Goal: Task Accomplishment & Management: Complete application form

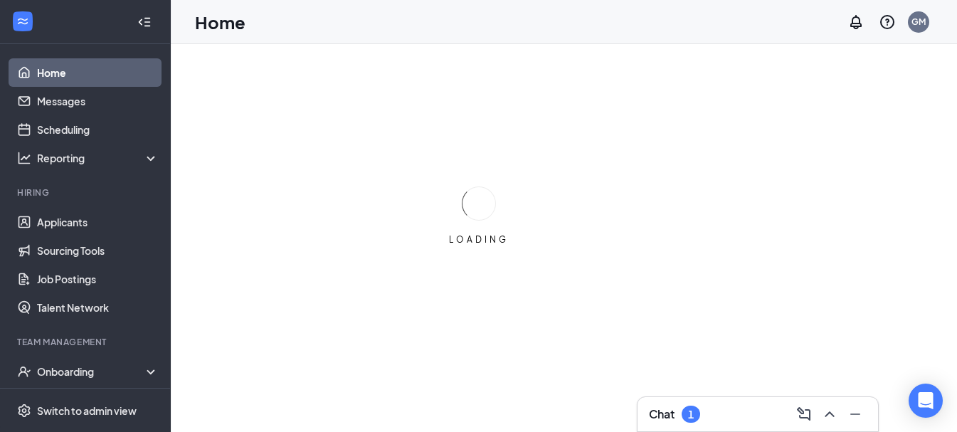
click at [675, 416] on h3 "Chat" at bounding box center [662, 414] width 26 height 16
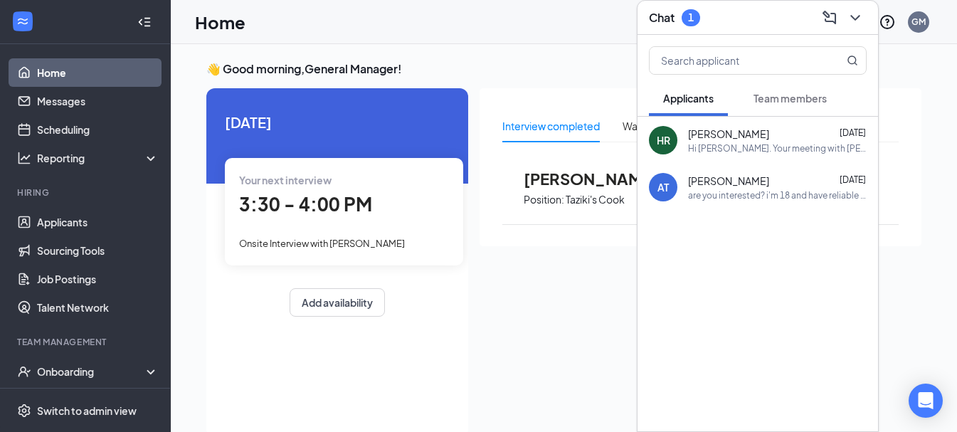
click at [769, 90] on button "Team members" at bounding box center [790, 98] width 102 height 36
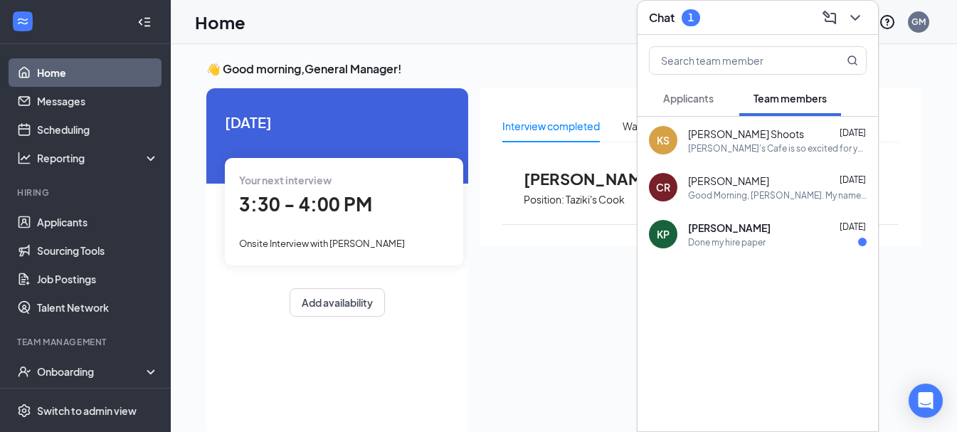
click at [840, 233] on div "[DATE]" at bounding box center [853, 228] width 26 height 14
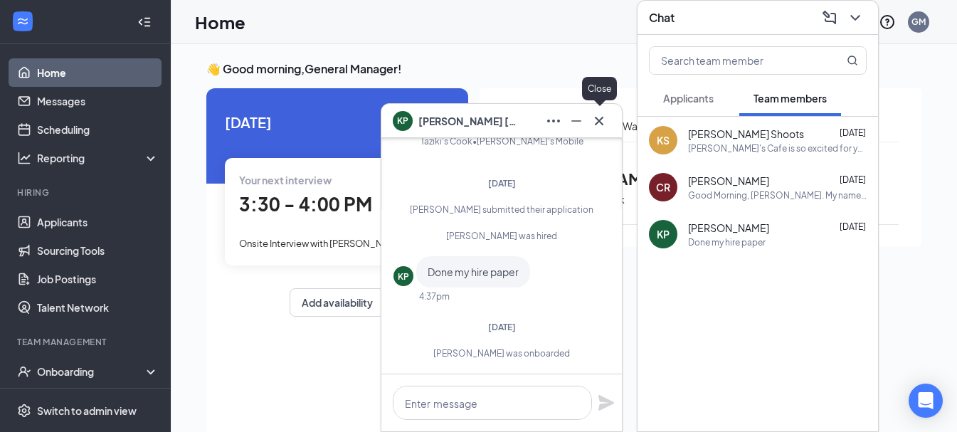
click at [595, 121] on icon "Cross" at bounding box center [599, 120] width 17 height 17
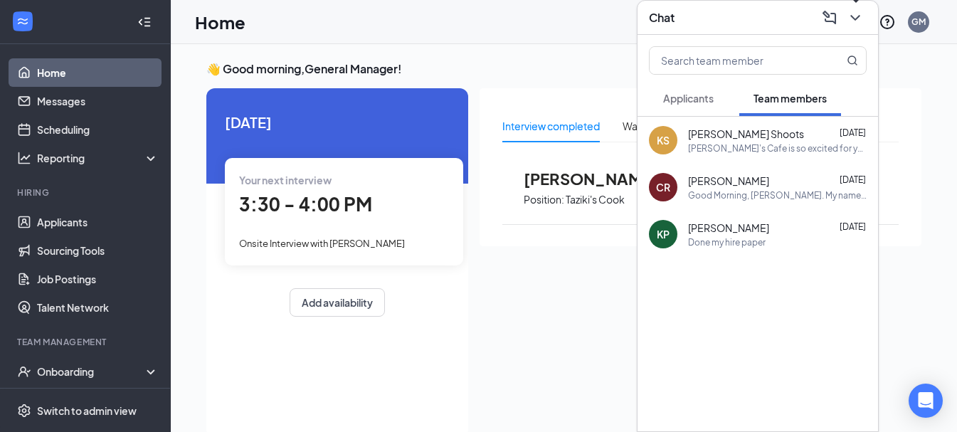
click at [860, 14] on icon "ChevronDown" at bounding box center [855, 17] width 17 height 17
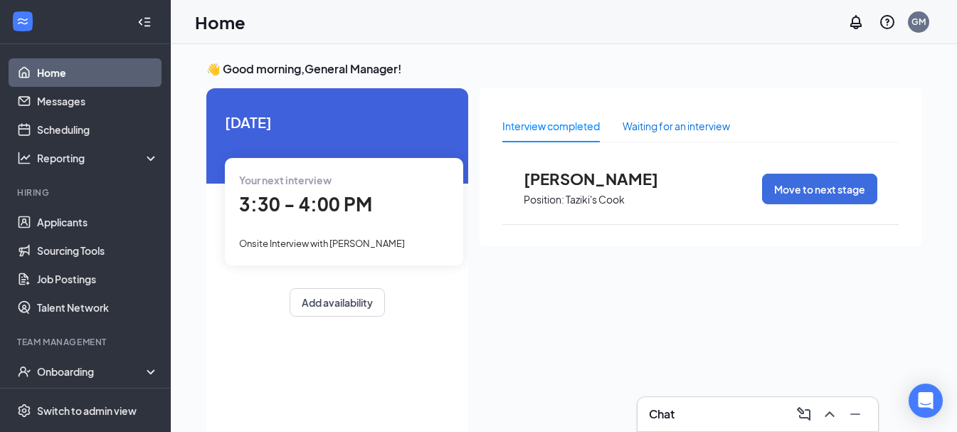
click at [665, 127] on div "Waiting for an interview" at bounding box center [676, 126] width 107 height 16
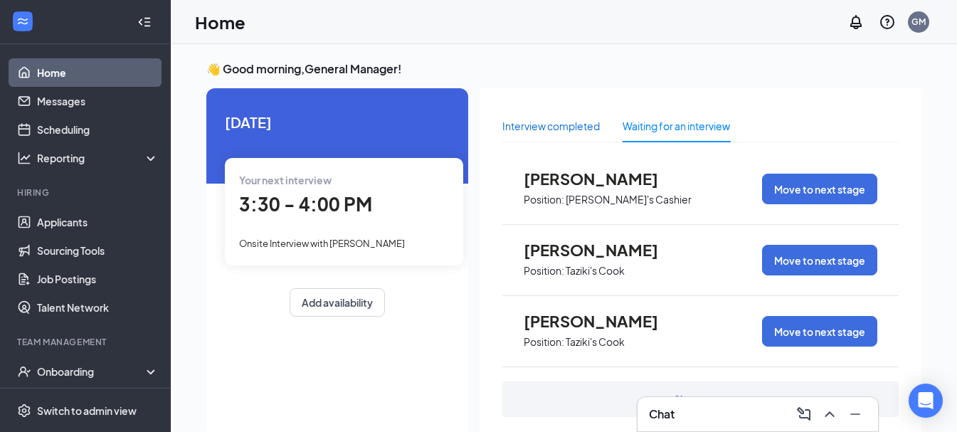
click at [588, 130] on div "Interview completed" at bounding box center [551, 126] width 98 height 16
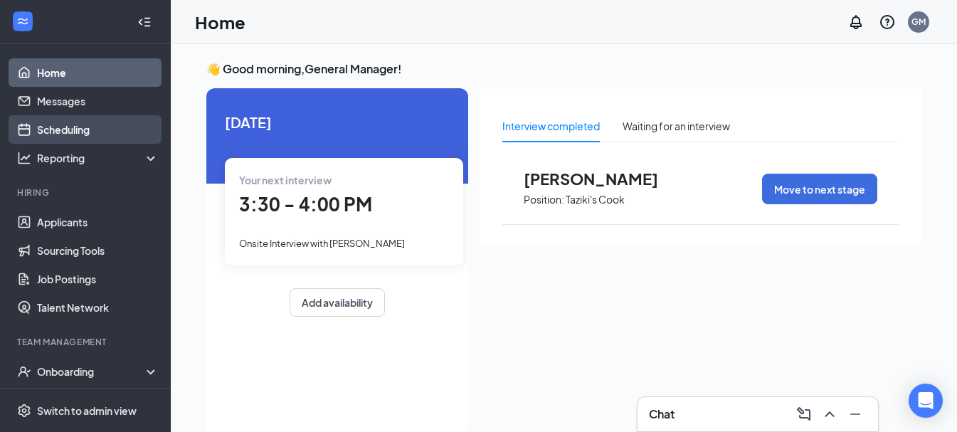
click at [111, 132] on link "Scheduling" at bounding box center [98, 129] width 122 height 28
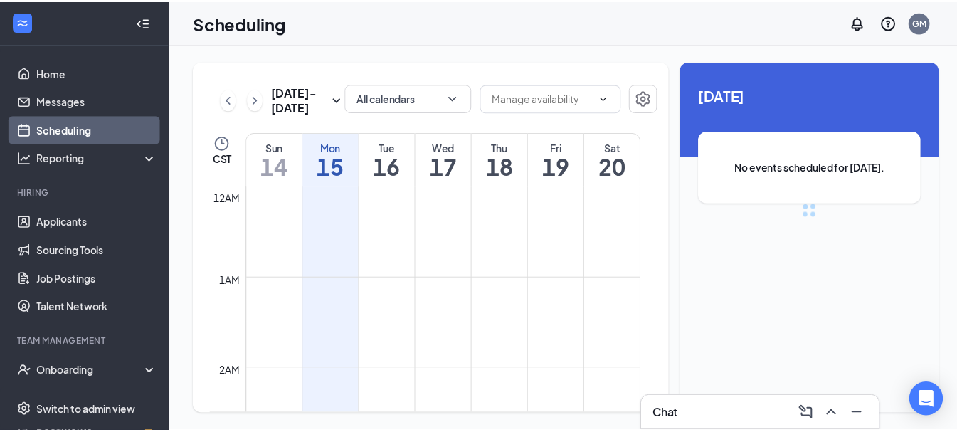
scroll to position [700, 0]
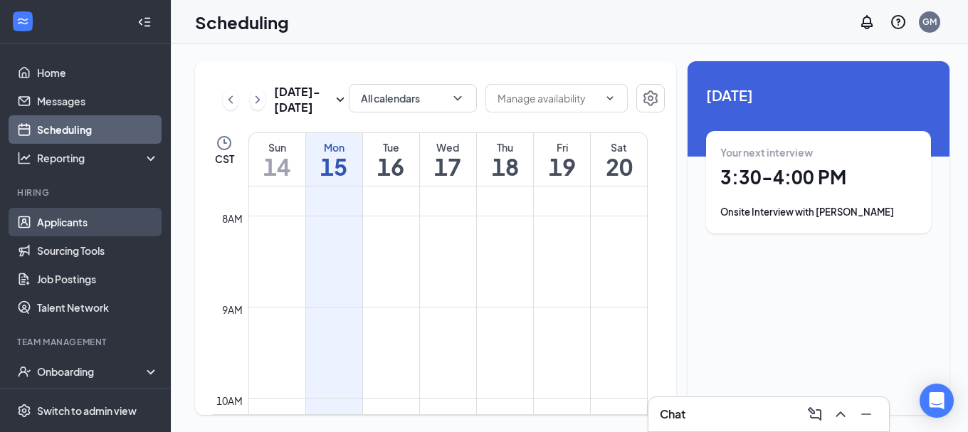
click at [93, 223] on link "Applicants" at bounding box center [98, 222] width 122 height 28
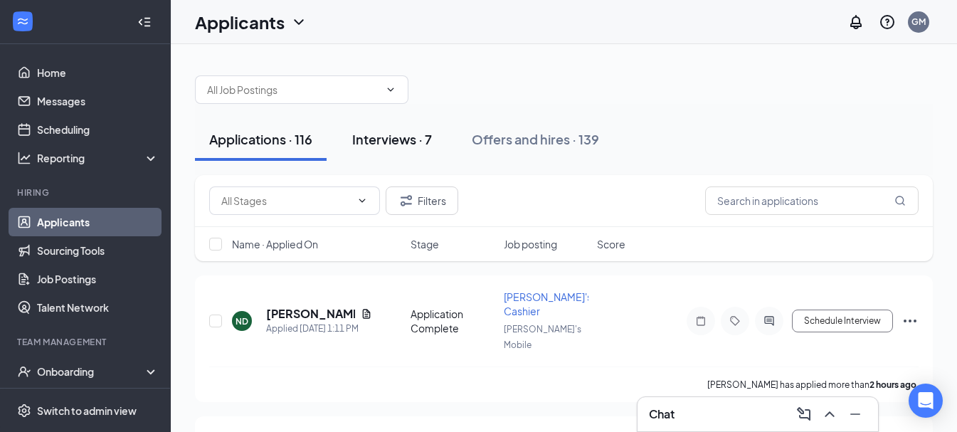
click at [418, 143] on div "Interviews · 7" at bounding box center [392, 139] width 80 height 18
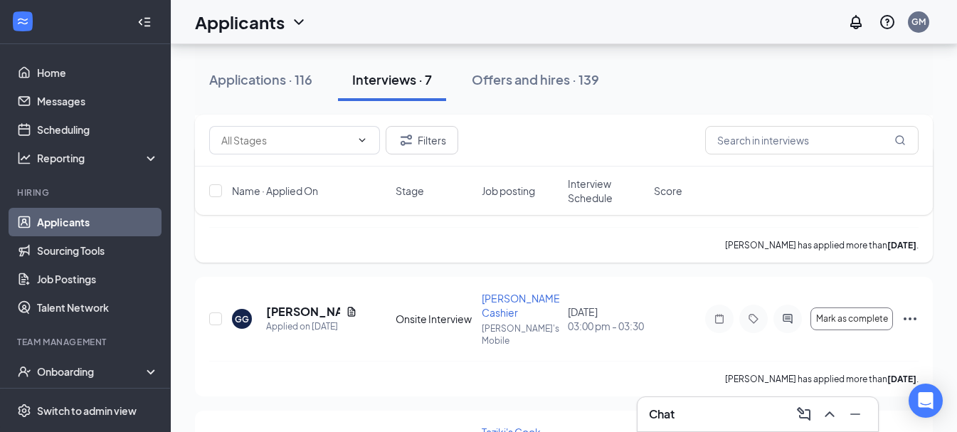
scroll to position [138, 0]
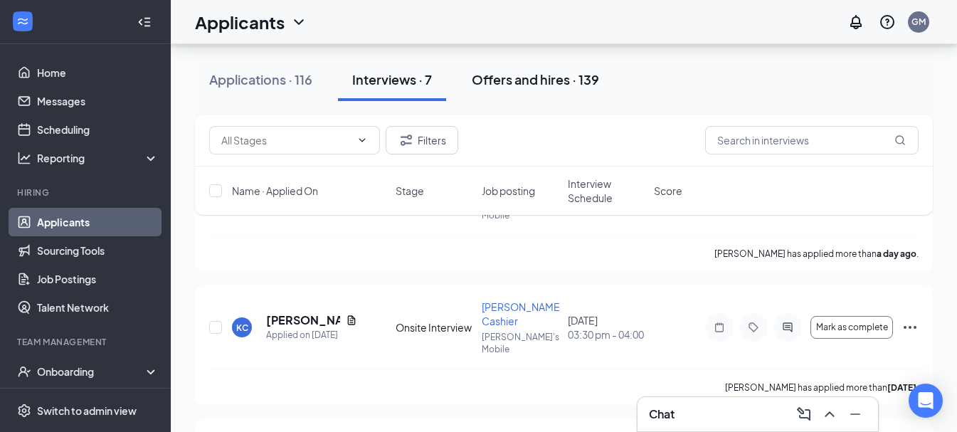
click at [542, 76] on div "Offers and hires · 139" at bounding box center [535, 79] width 127 height 18
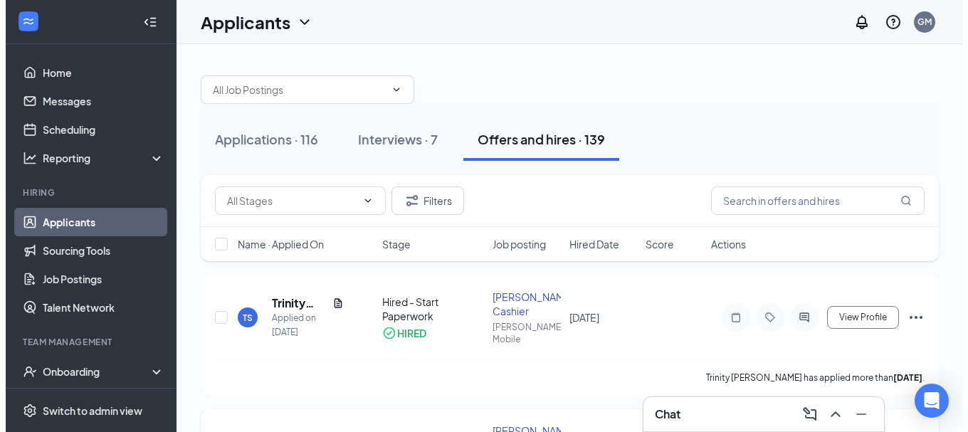
scroll to position [71, 0]
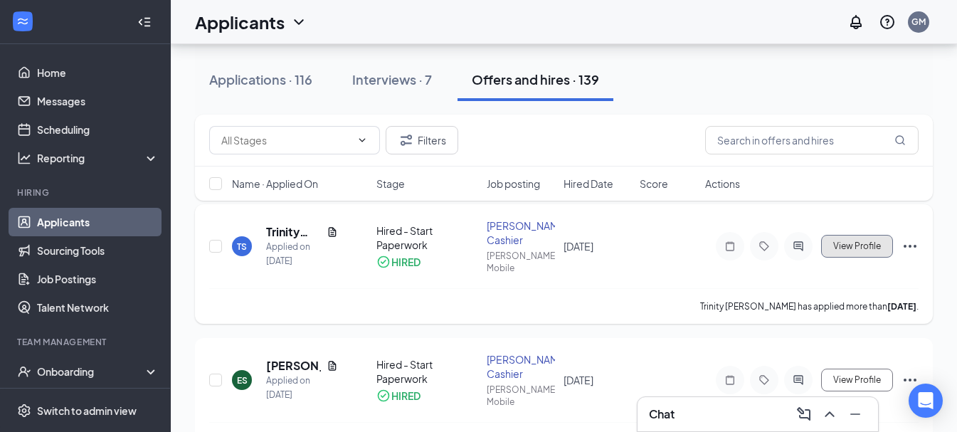
click at [864, 241] on span "View Profile" at bounding box center [857, 246] width 48 height 10
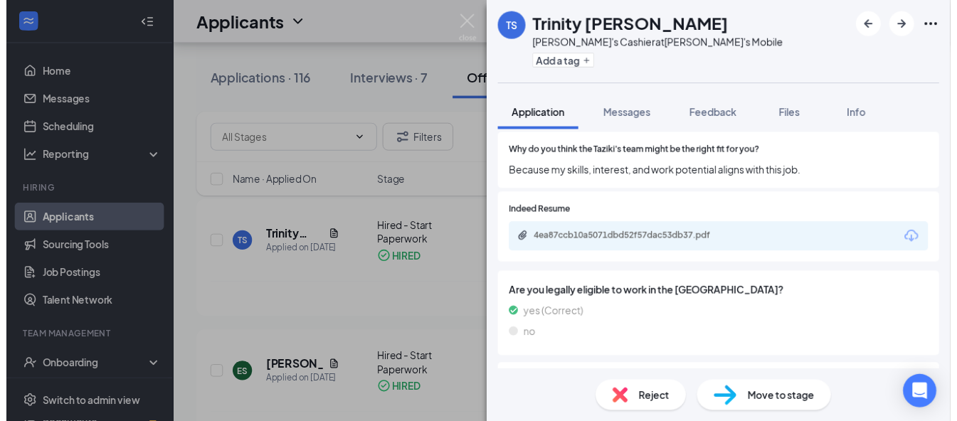
scroll to position [996, 0]
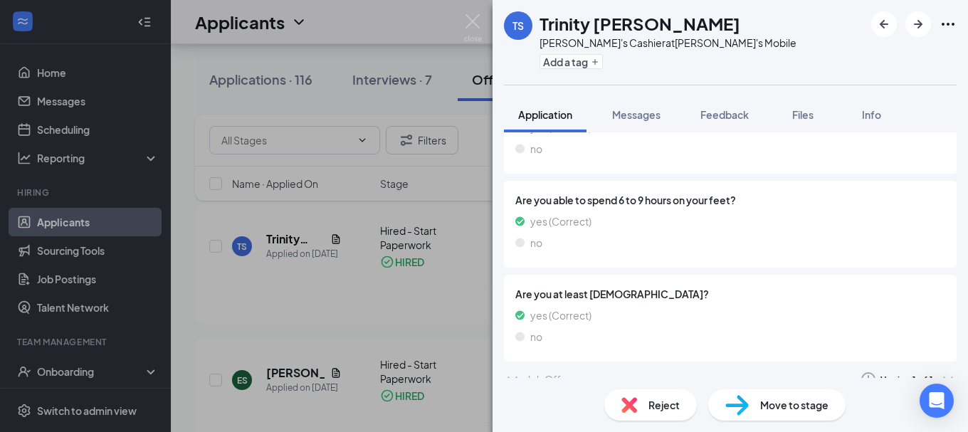
click at [481, 22] on img at bounding box center [473, 28] width 18 height 28
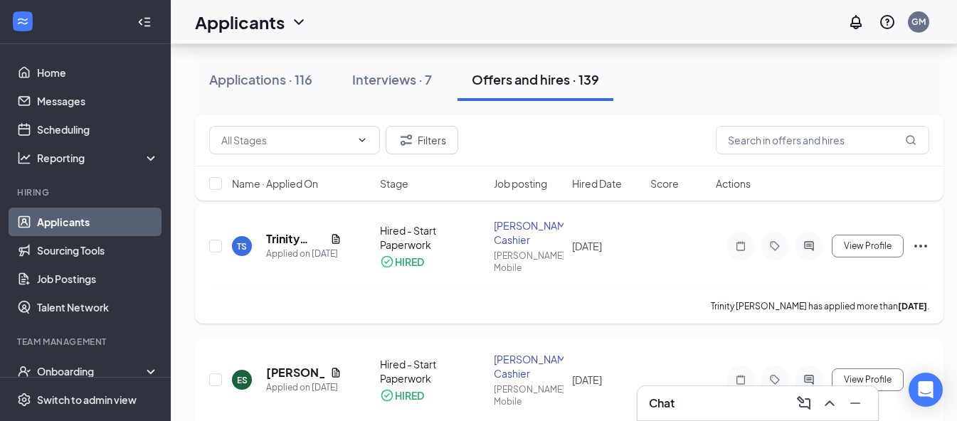
click at [920, 245] on icon "Ellipses" at bounding box center [921, 246] width 13 height 3
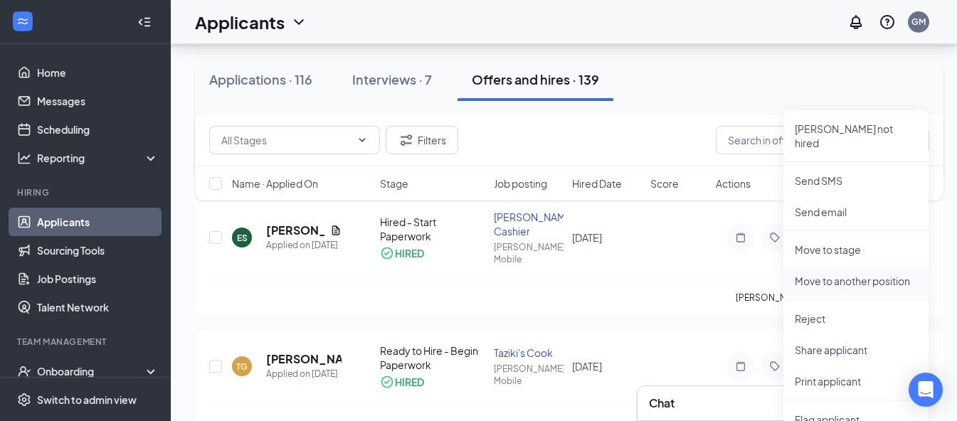
scroll to position [285, 0]
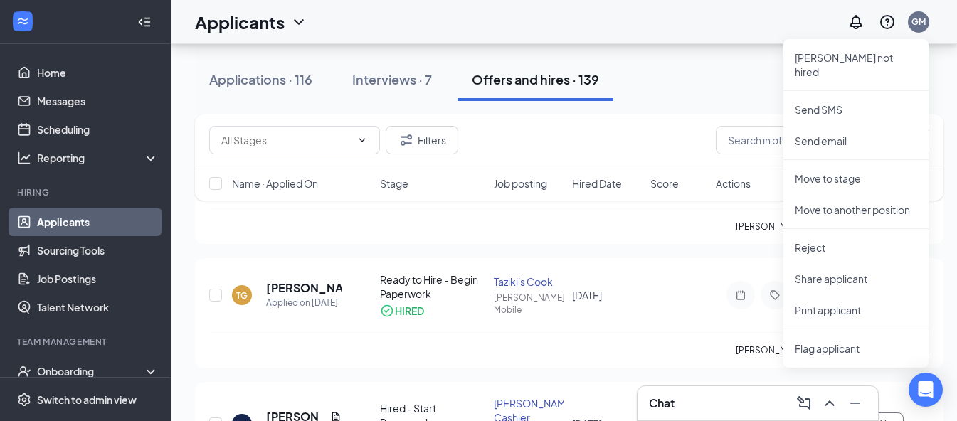
click at [665, 60] on div "Applications · 116 Interviews · 7 Offers and hires · 139" at bounding box center [569, 79] width 749 height 43
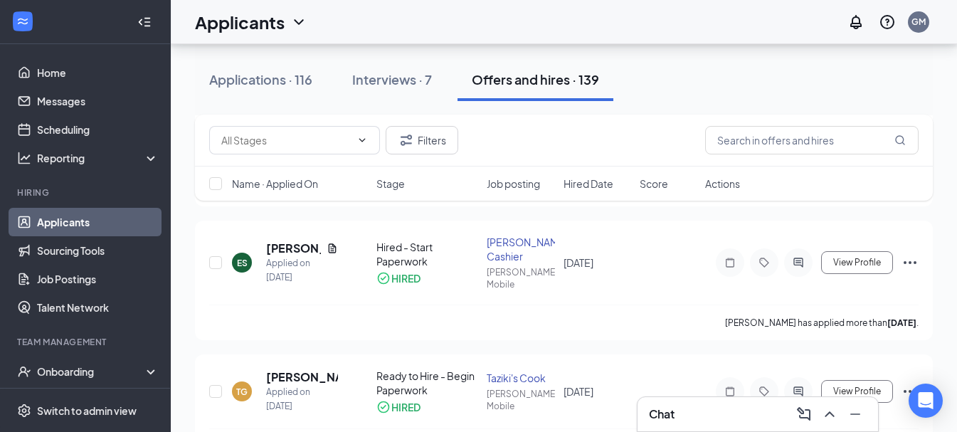
scroll to position [87, 0]
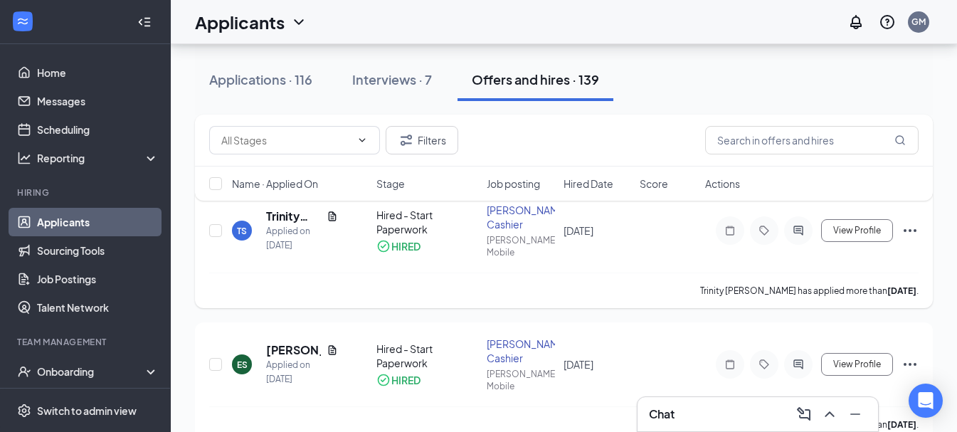
click at [905, 223] on icon "Ellipses" at bounding box center [910, 230] width 17 height 17
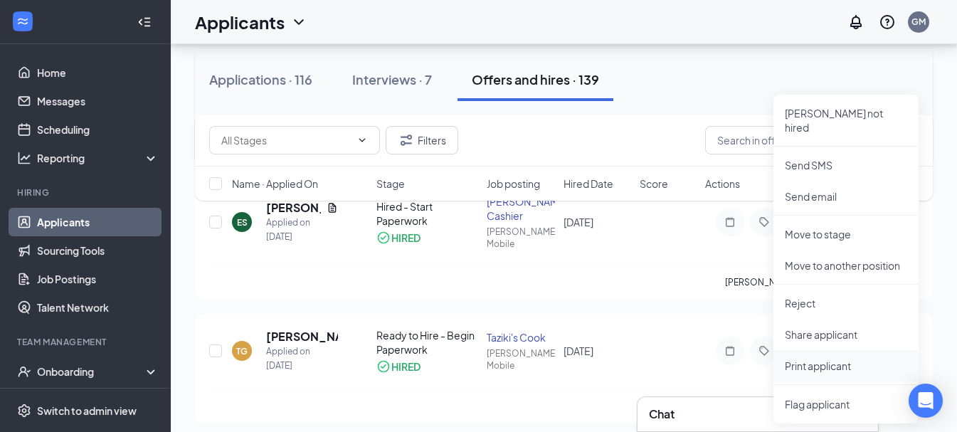
scroll to position [300, 0]
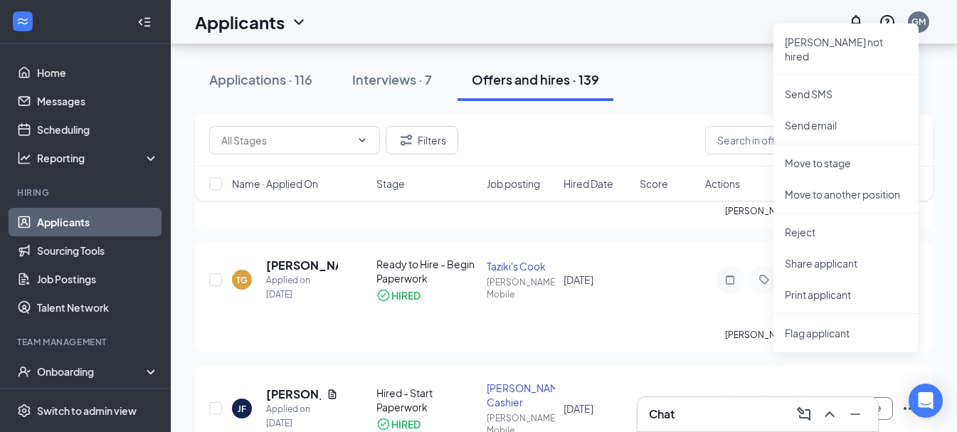
click at [596, 164] on div "Filters" at bounding box center [564, 141] width 738 height 52
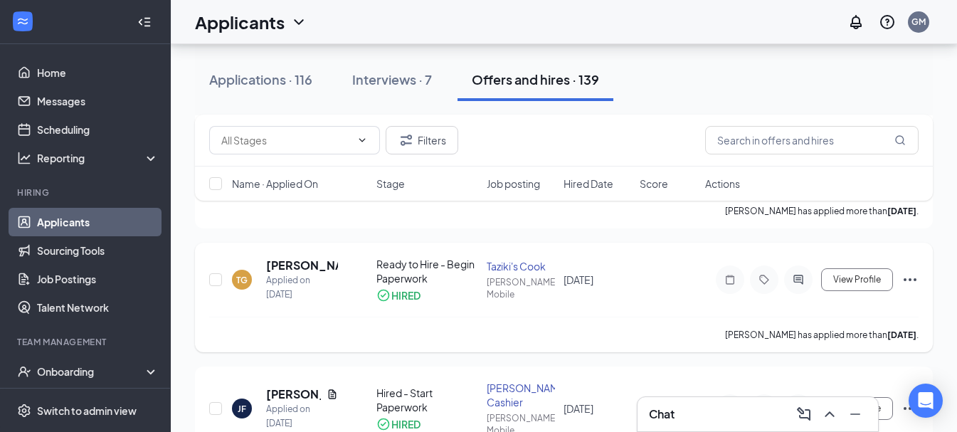
scroll to position [87, 0]
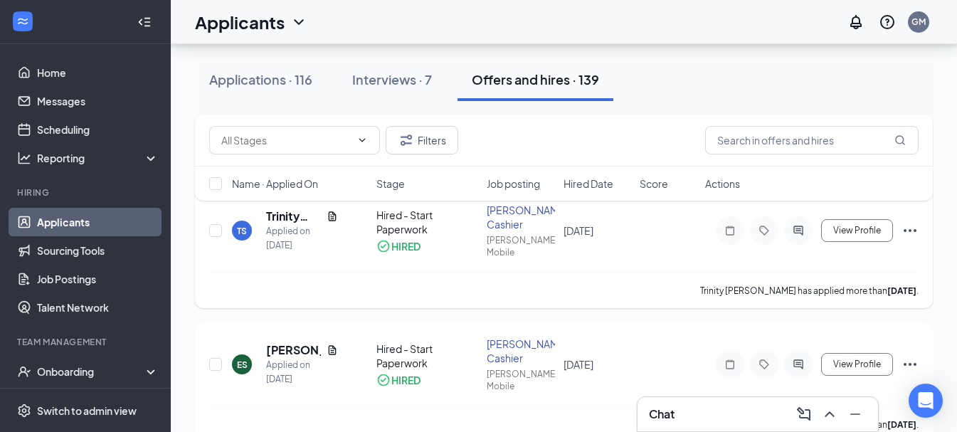
click at [909, 227] on icon "Ellipses" at bounding box center [910, 230] width 17 height 17
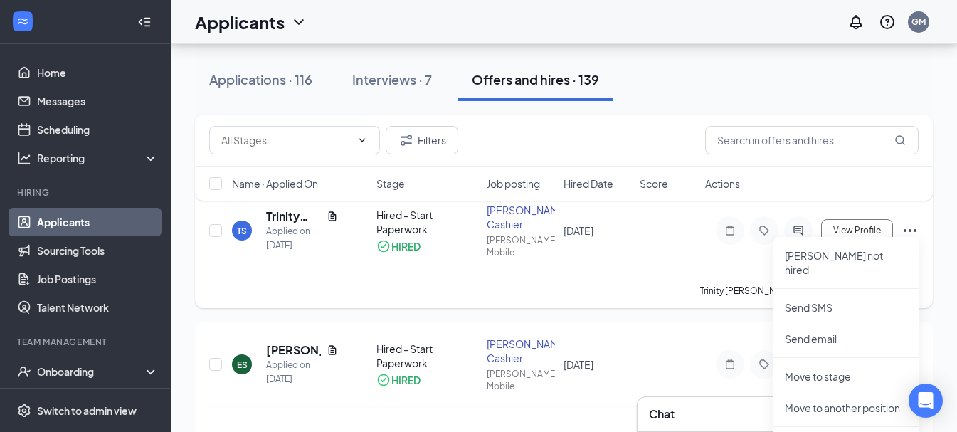
click at [708, 241] on div "TS Trinity [PERSON_NAME] Applied on [DATE] Hired - Start Paperwork HIRED [PERSO…" at bounding box center [564, 238] width 710 height 70
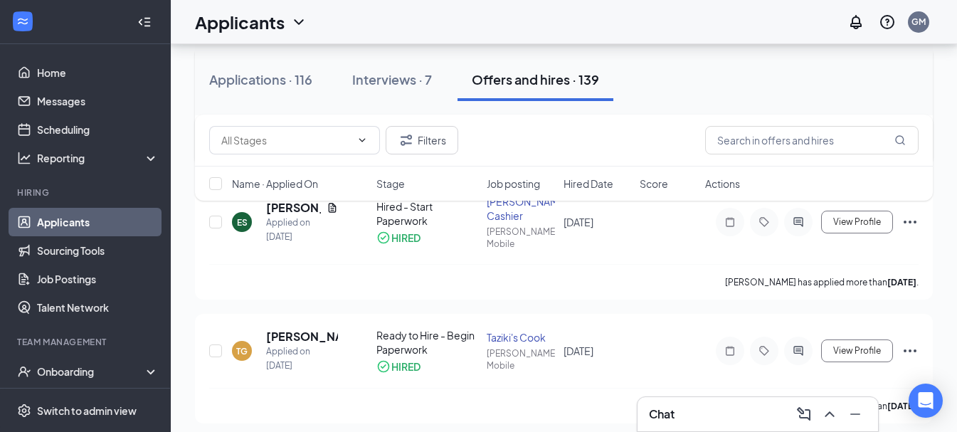
scroll to position [0, 0]
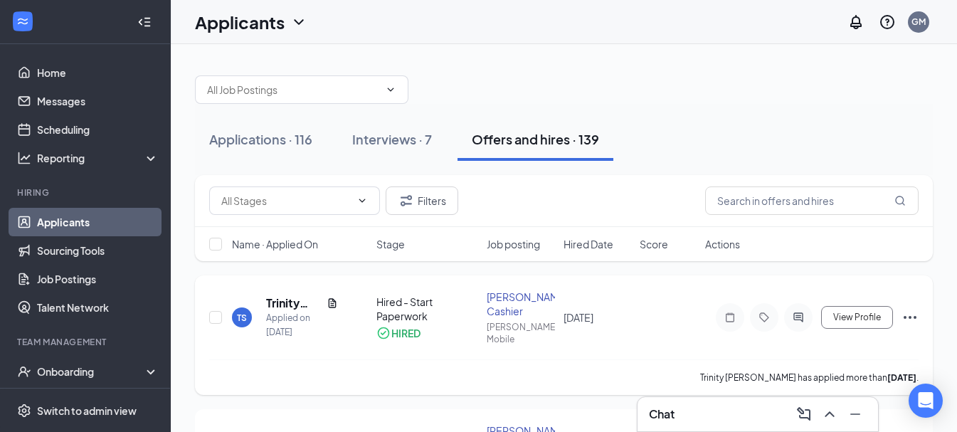
click at [905, 314] on icon "Ellipses" at bounding box center [910, 317] width 17 height 17
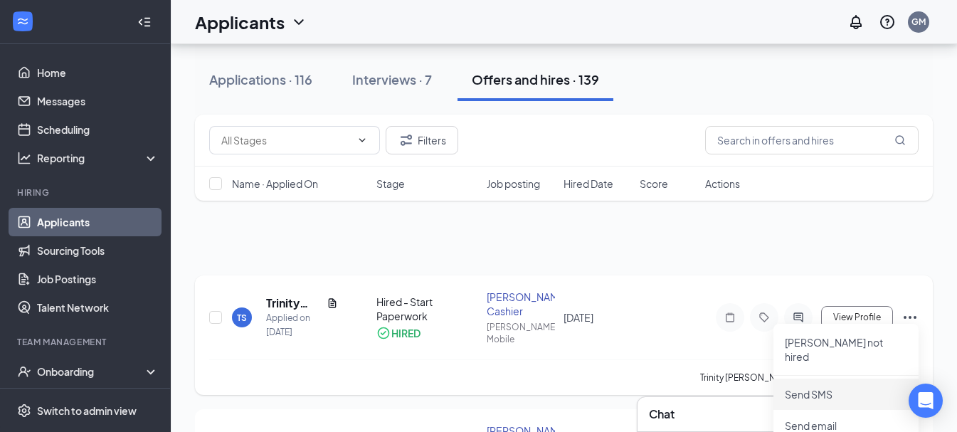
scroll to position [71, 0]
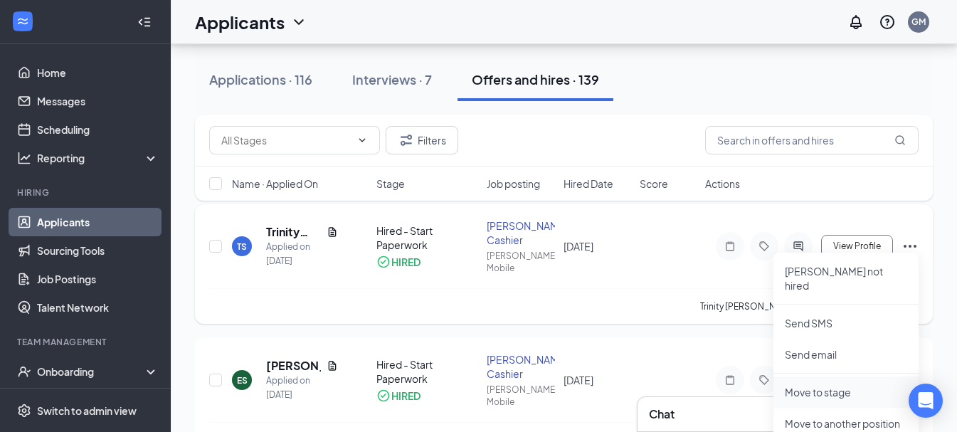
click at [830, 385] on p "Move to stage" at bounding box center [846, 392] width 122 height 14
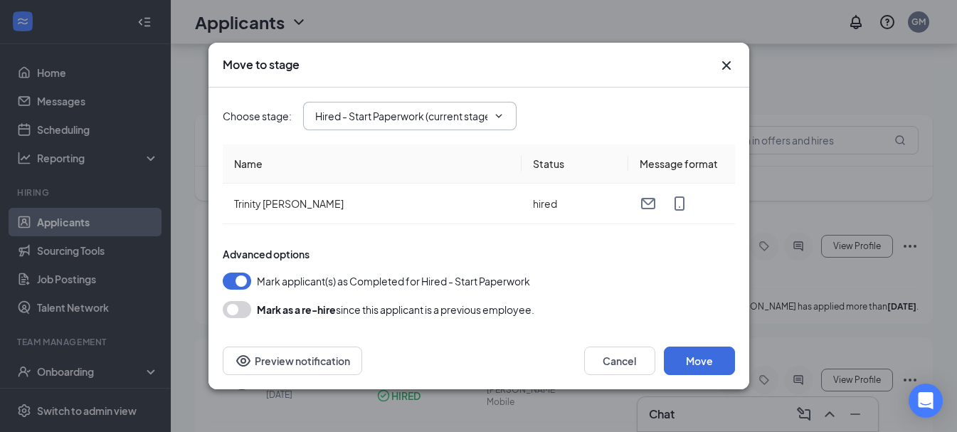
click at [502, 117] on icon "ChevronDown" at bounding box center [498, 115] width 11 height 11
click at [496, 116] on icon "ChevronDown" at bounding box center [498, 115] width 11 height 11
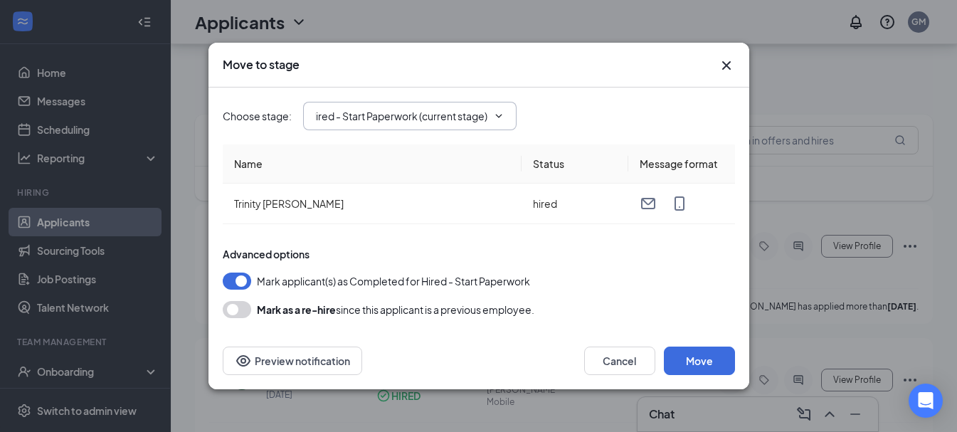
click at [446, 117] on input "Hired - Start Paperwork (current stage)" at bounding box center [401, 116] width 172 height 16
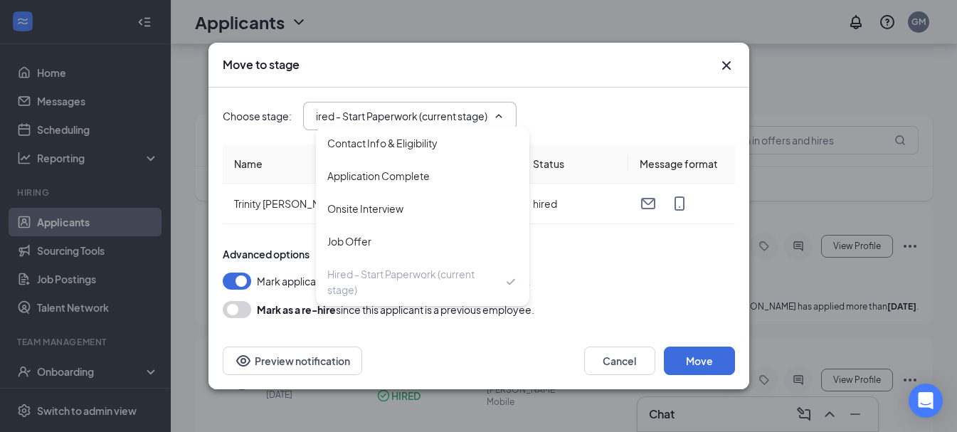
click at [615, 281] on div "Mark applicant(s) as Completed for Hired - Start Paperwork" at bounding box center [479, 281] width 512 height 17
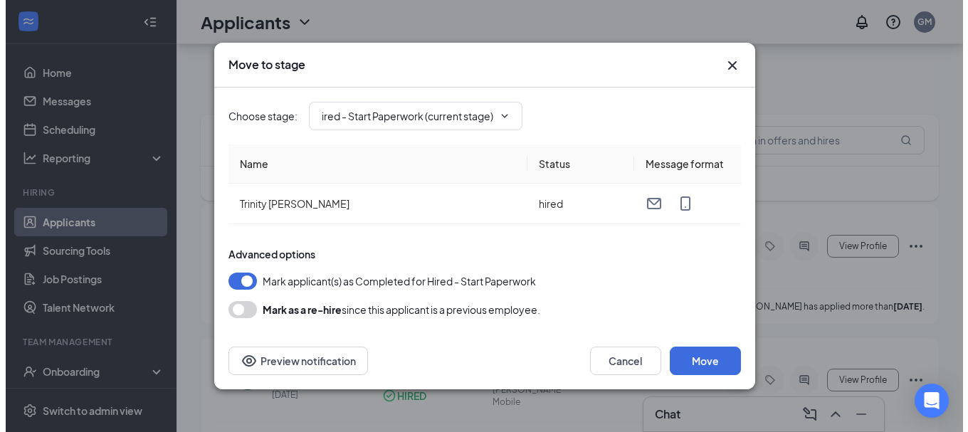
scroll to position [0, 0]
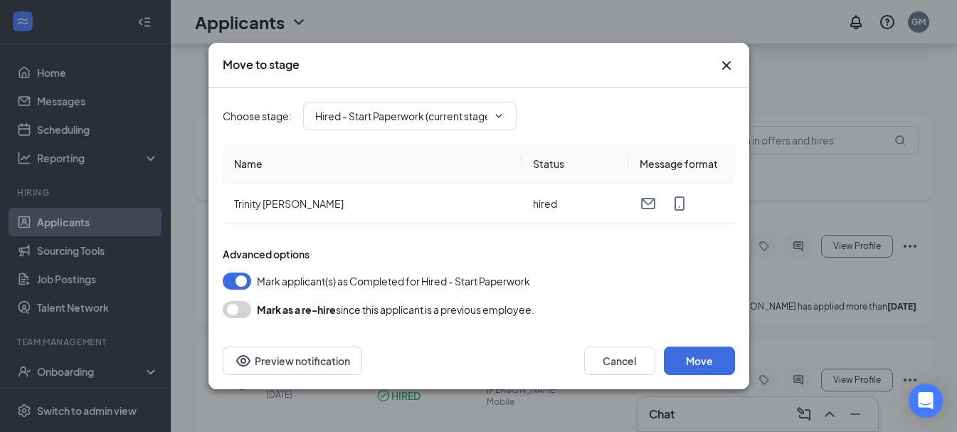
click at [725, 68] on icon "Cross" at bounding box center [726, 65] width 9 height 9
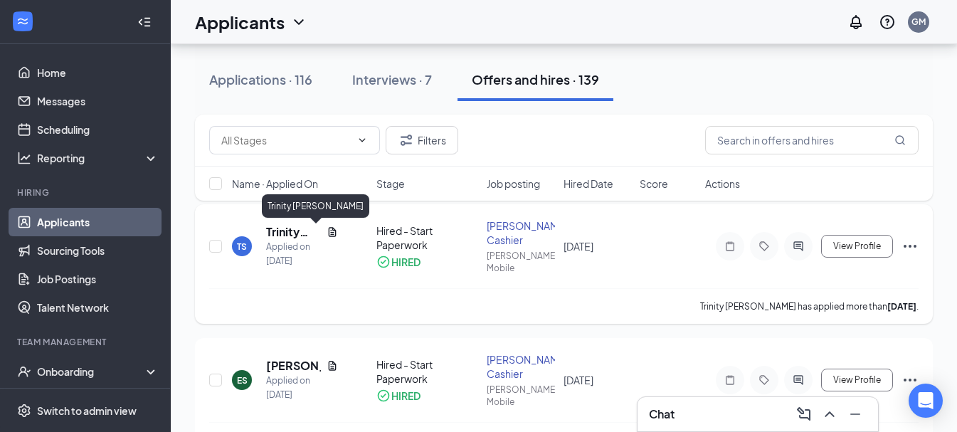
click at [275, 234] on h5 "Trinity [PERSON_NAME]" at bounding box center [293, 232] width 55 height 16
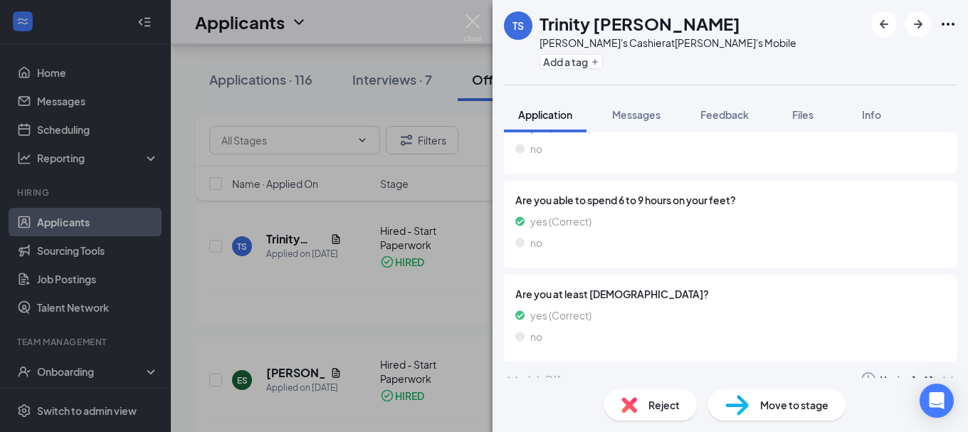
scroll to position [1012, 0]
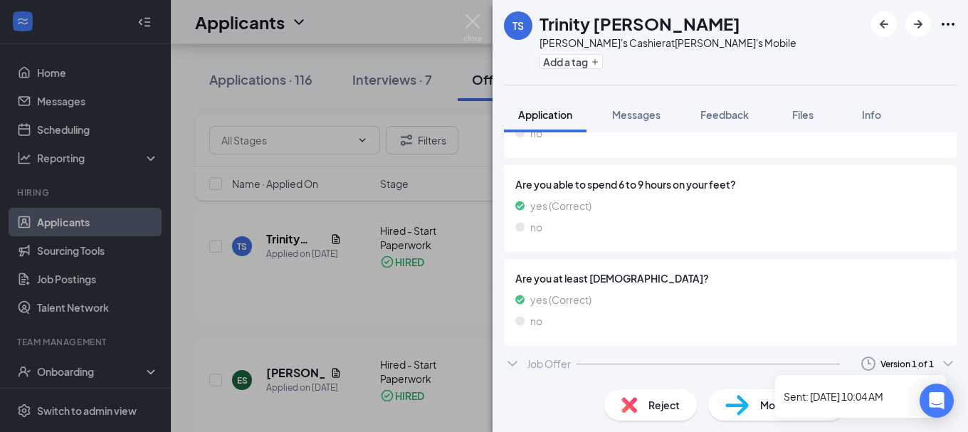
click at [939, 364] on icon "ChevronDown" at bounding box center [947, 363] width 17 height 17
click at [945, 23] on icon "Ellipses" at bounding box center [947, 24] width 17 height 17
drag, startPoint x: 886, startPoint y: 21, endPoint x: 839, endPoint y: 100, distance: 91.9
click at [886, 22] on icon "ArrowLeftNew" at bounding box center [883, 24] width 17 height 17
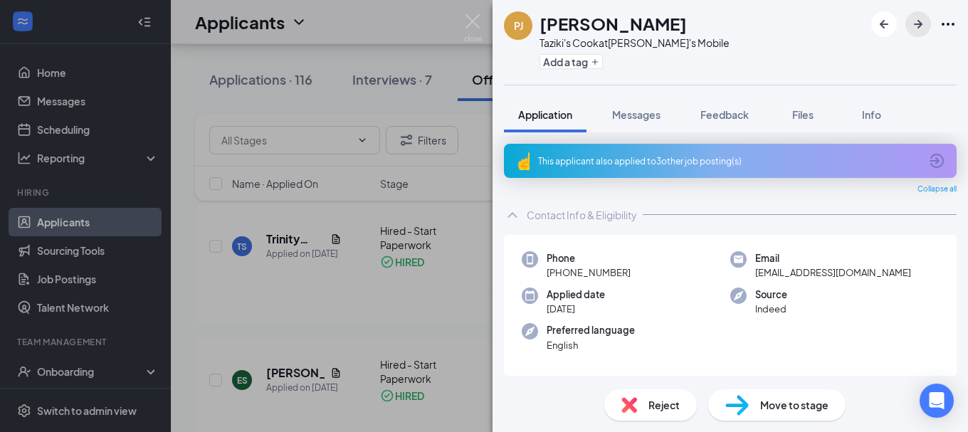
click at [920, 28] on icon "ArrowRight" at bounding box center [918, 24] width 17 height 17
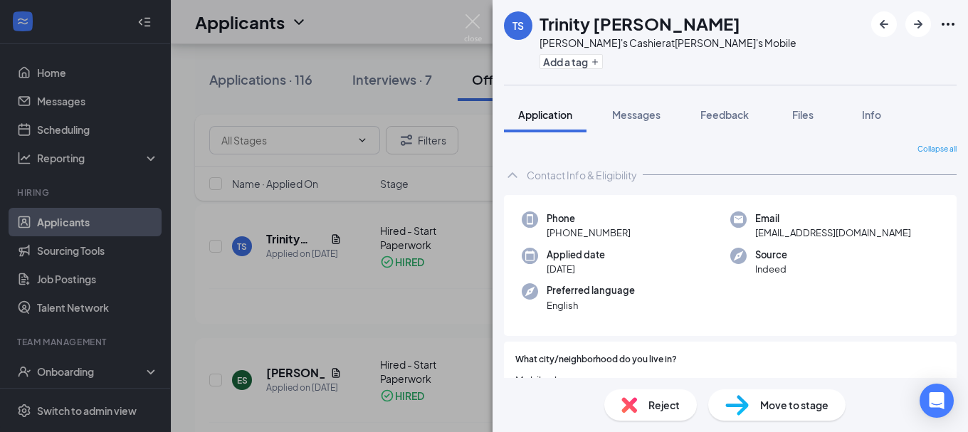
click at [455, 48] on div "TS Trinity [PERSON_NAME] [PERSON_NAME]'s Cashier at Taziki's Mobile Add a tag A…" at bounding box center [484, 216] width 968 height 432
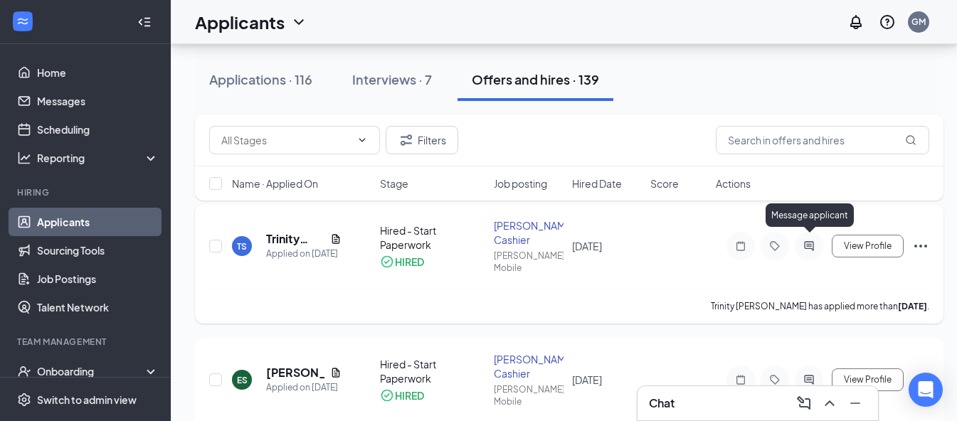
click at [809, 241] on icon "ActiveChat" at bounding box center [808, 245] width 9 height 9
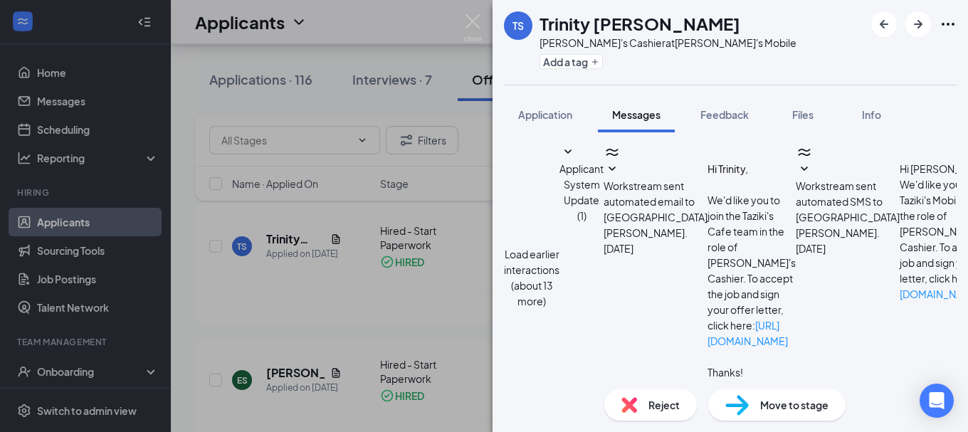
click at [464, 243] on div "TS Trinity [PERSON_NAME] [PERSON_NAME]'s Cashier at Taziki's Mobile Add a tag A…" at bounding box center [484, 216] width 968 height 432
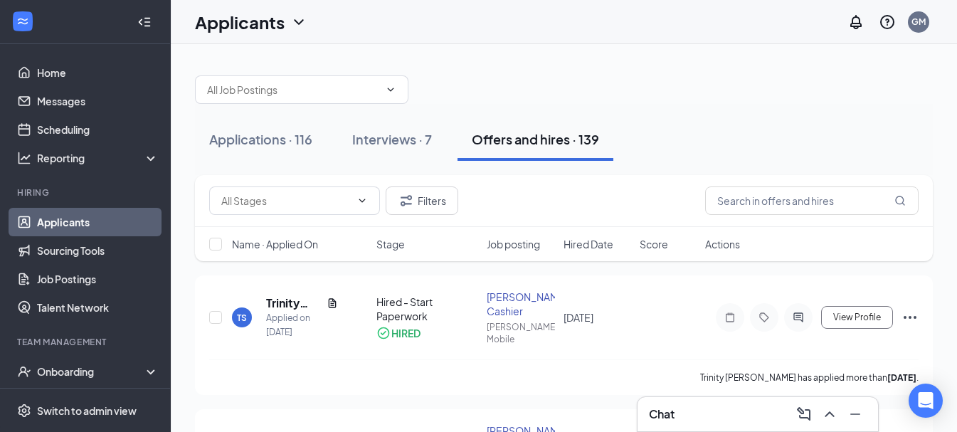
scroll to position [36, 0]
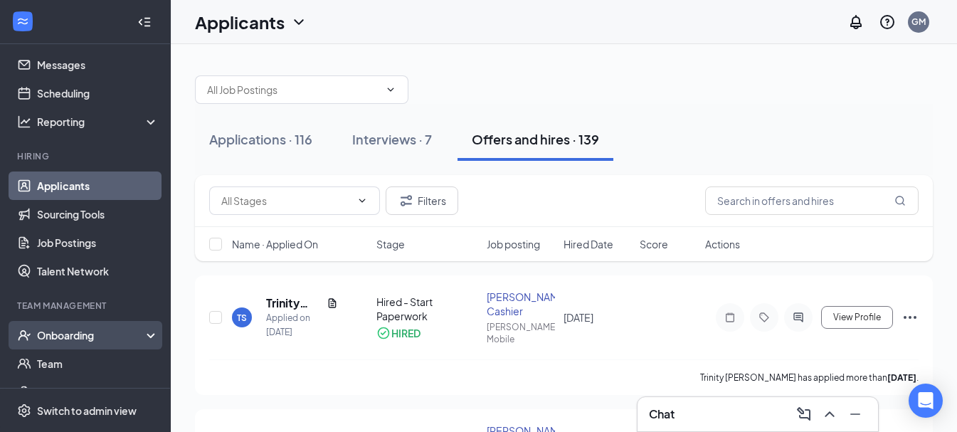
click at [129, 339] on div "Onboarding" at bounding box center [92, 335] width 110 height 14
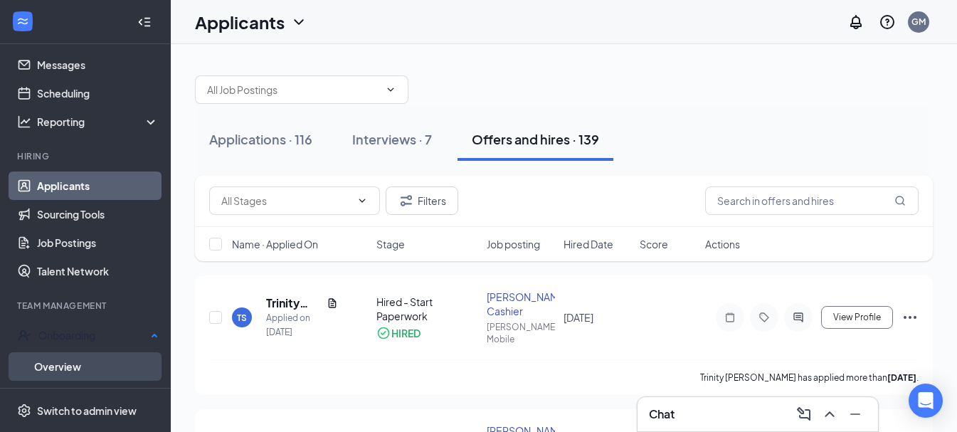
click at [88, 358] on link "Overview" at bounding box center [96, 366] width 125 height 28
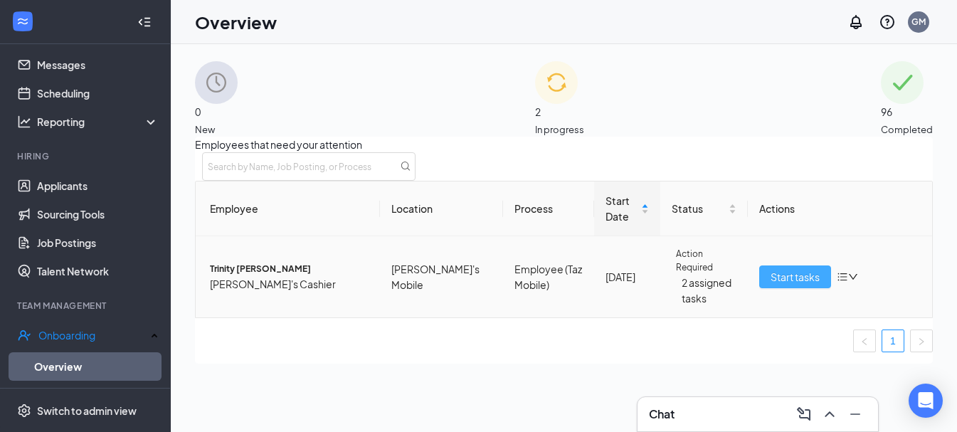
click at [813, 288] on button "Start tasks" at bounding box center [795, 276] width 72 height 23
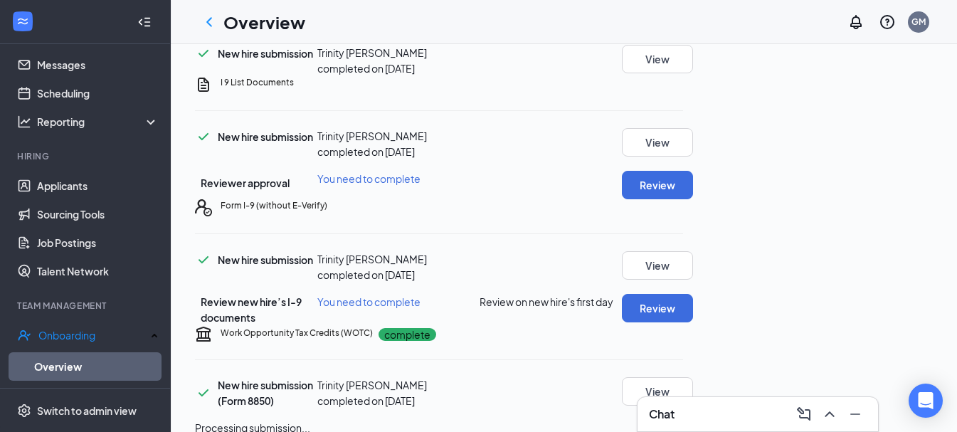
scroll to position [569, 0]
click at [693, 171] on button "Review" at bounding box center [657, 185] width 71 height 28
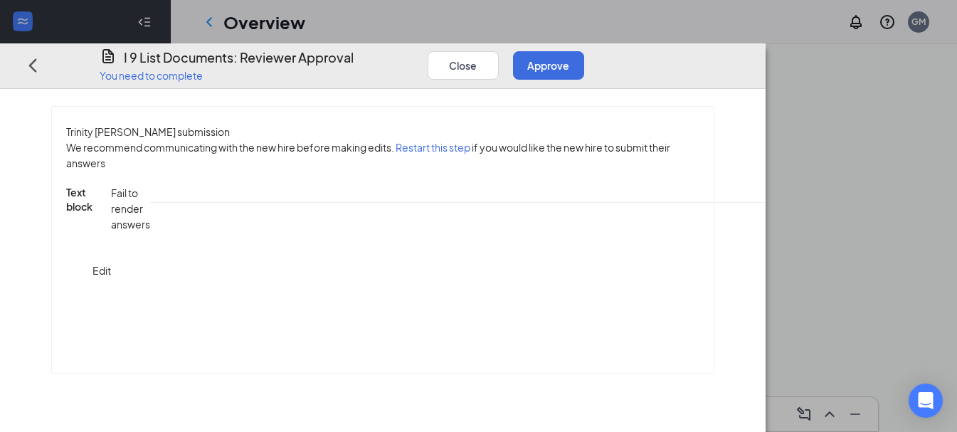
click at [584, 51] on button "Approve" at bounding box center [548, 65] width 71 height 28
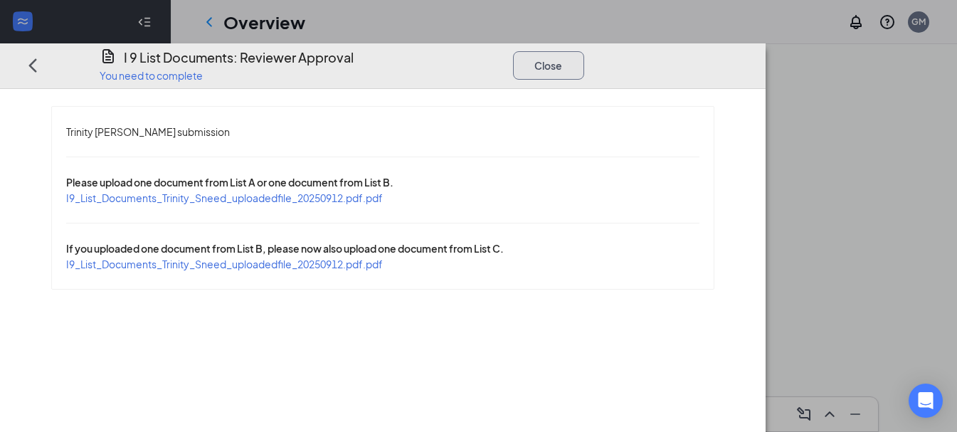
click at [584, 51] on button "Close" at bounding box center [548, 65] width 71 height 28
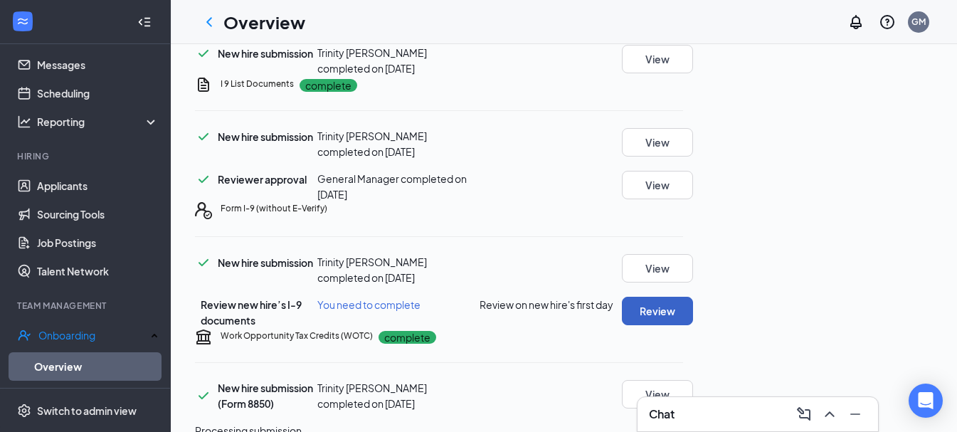
click at [693, 297] on button "Review" at bounding box center [657, 311] width 71 height 28
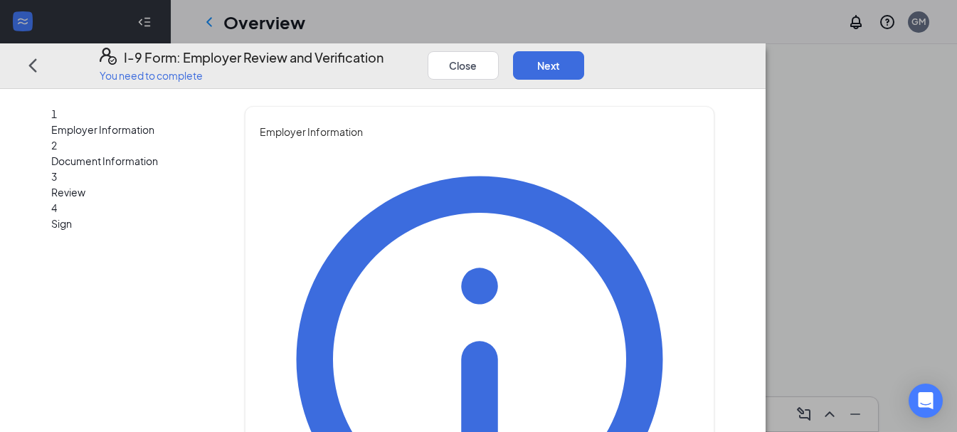
type input "[PERSON_NAME]"
drag, startPoint x: 408, startPoint y: 295, endPoint x: 415, endPoint y: 302, distance: 10.6
type input "Black"
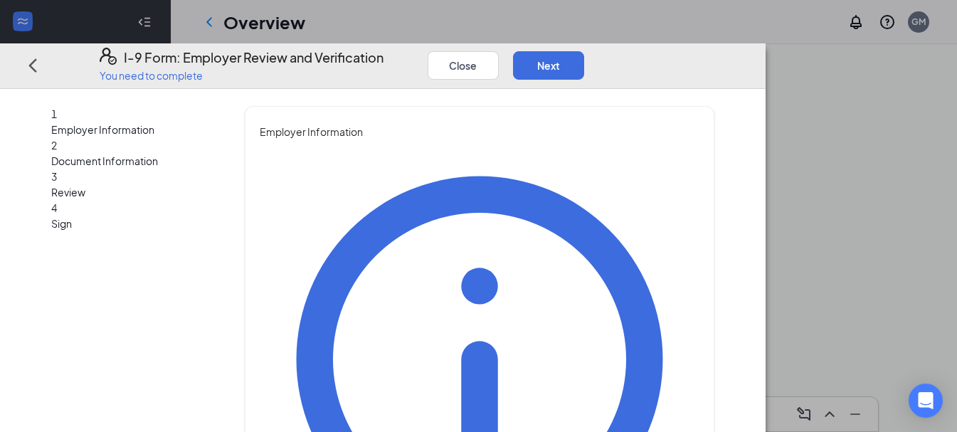
type input "General Manager"
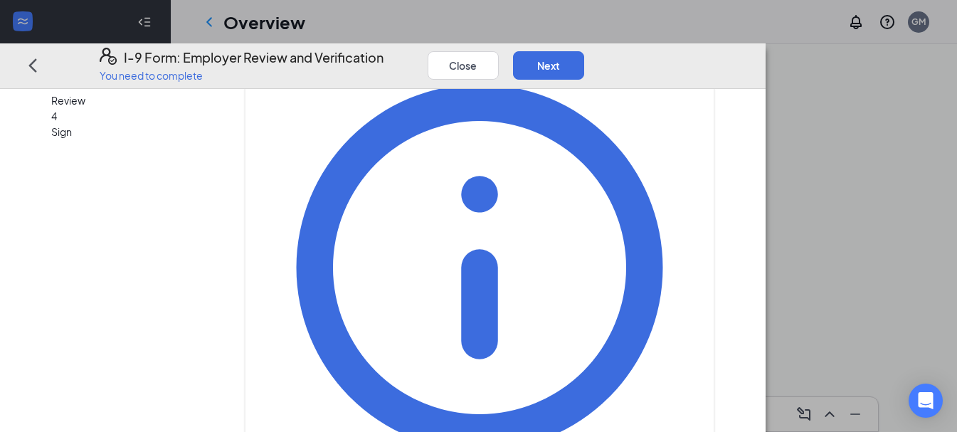
scroll to position [93, 0]
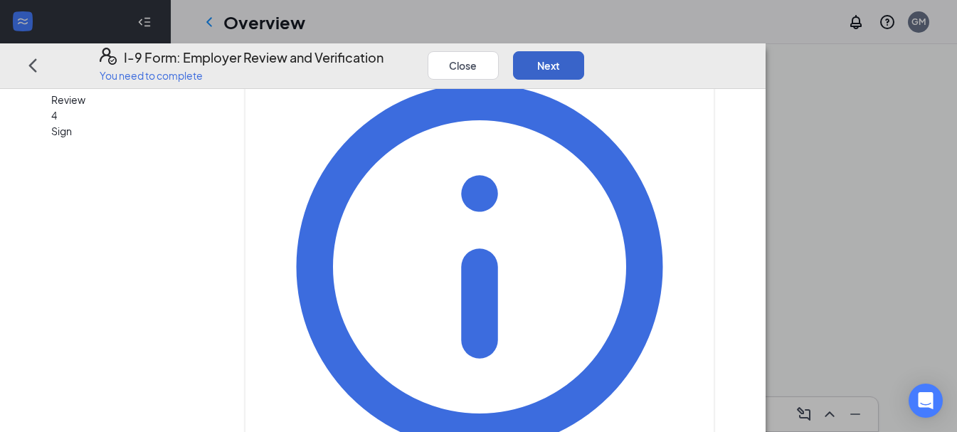
click at [584, 51] on button "Next" at bounding box center [548, 65] width 71 height 28
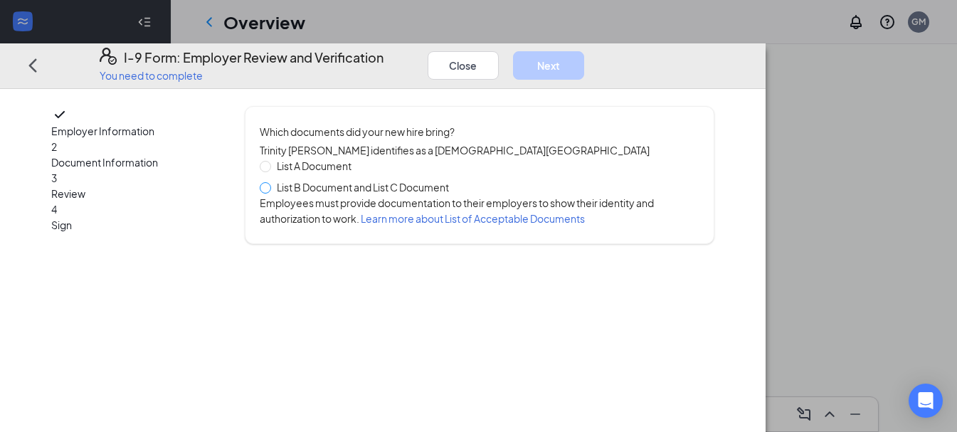
click at [271, 190] on span at bounding box center [265, 186] width 11 height 11
click at [270, 190] on input "List B Document and List C Document" at bounding box center [265, 186] width 10 height 10
radio input "true"
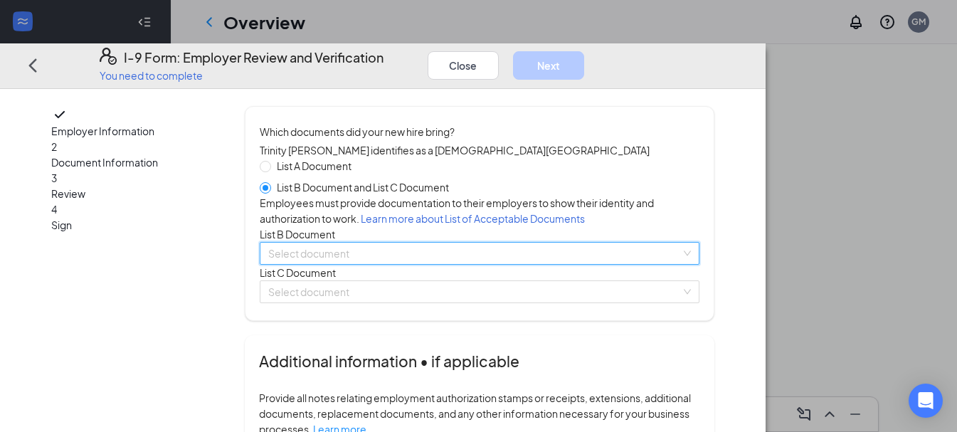
click at [374, 264] on input "search" at bounding box center [474, 253] width 413 height 21
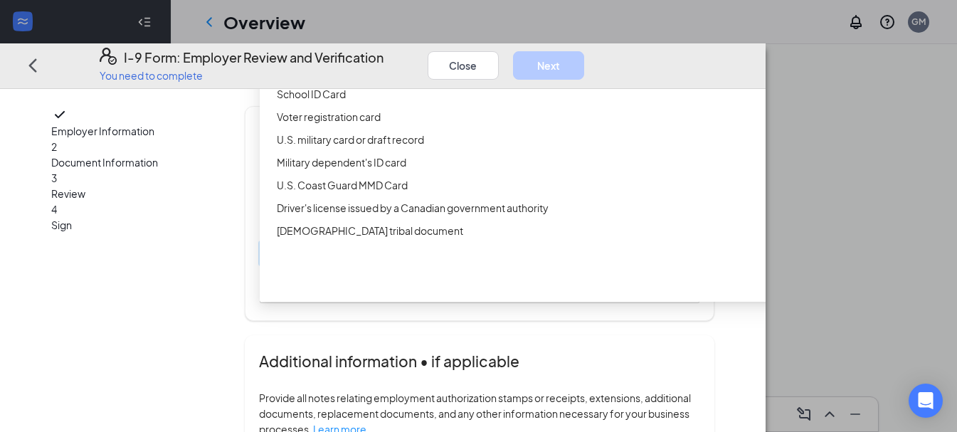
click at [360, 79] on div "ID Card issued by federal, state, or local government agency" at bounding box center [551, 71] width 549 height 16
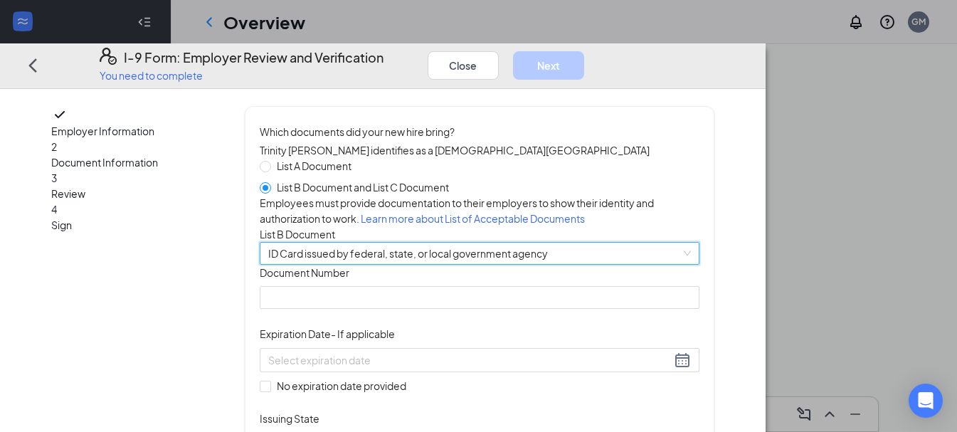
click at [374, 264] on span "ID Card issued by federal, state, or local government agency" at bounding box center [479, 253] width 423 height 21
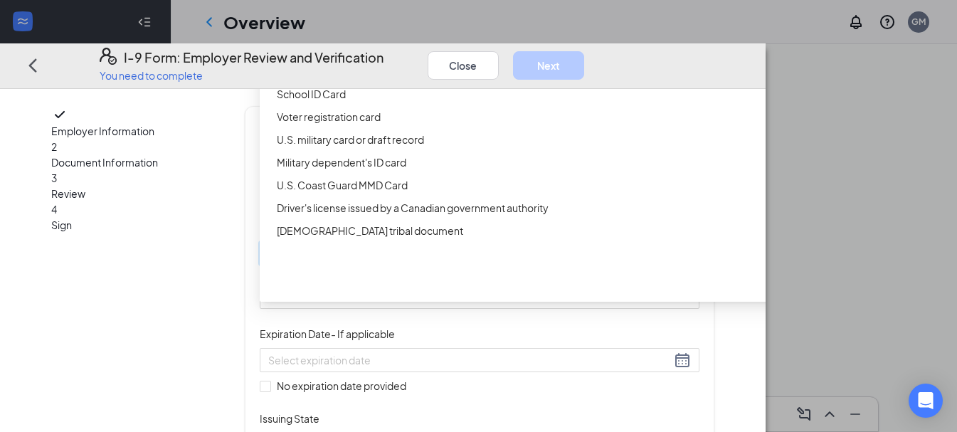
click at [330, 56] on div "Driver’s License issued by U.S State or outlying US possession" at bounding box center [551, 49] width 549 height 16
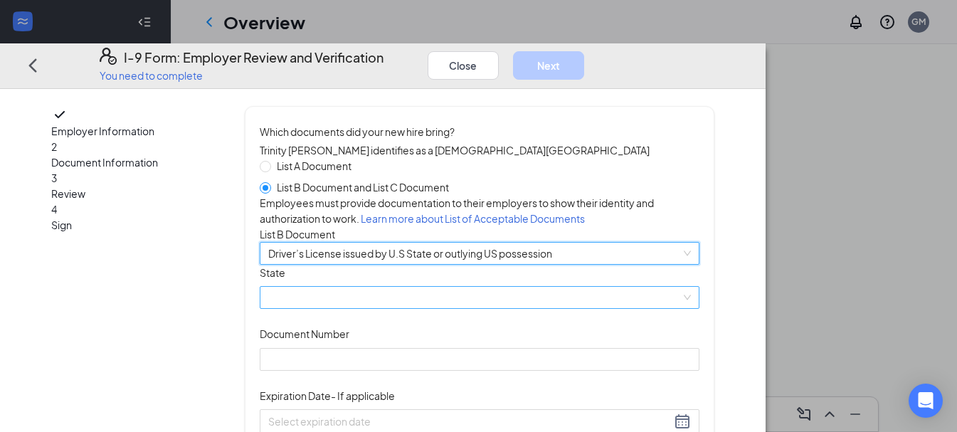
click at [361, 308] on span at bounding box center [479, 297] width 423 height 21
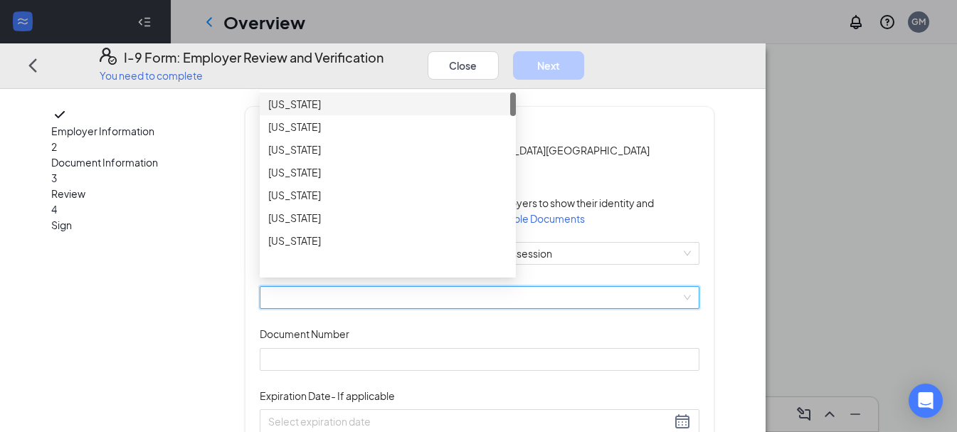
click at [359, 112] on div "[US_STATE]" at bounding box center [387, 104] width 239 height 16
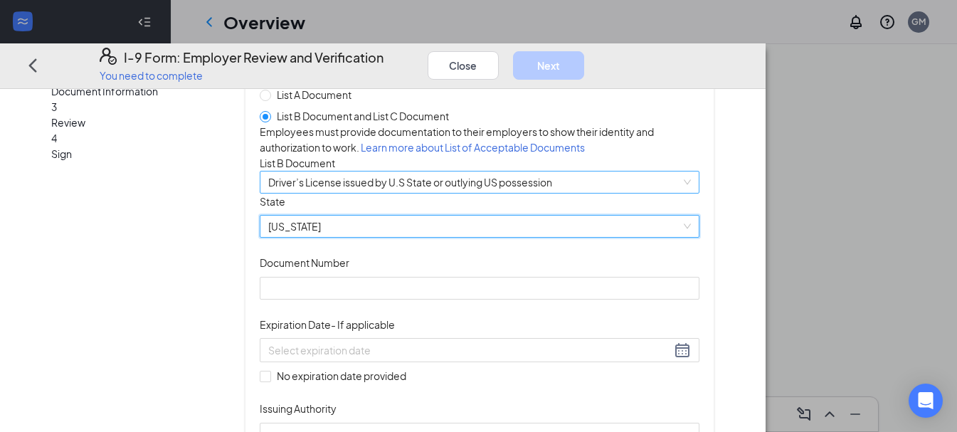
scroll to position [142, 0]
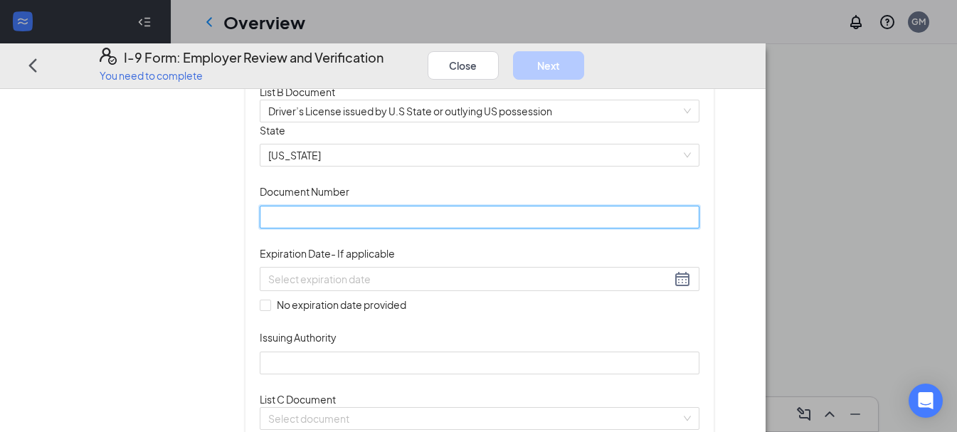
click at [347, 228] on input "Document Number" at bounding box center [480, 217] width 440 height 23
type input "10511020"
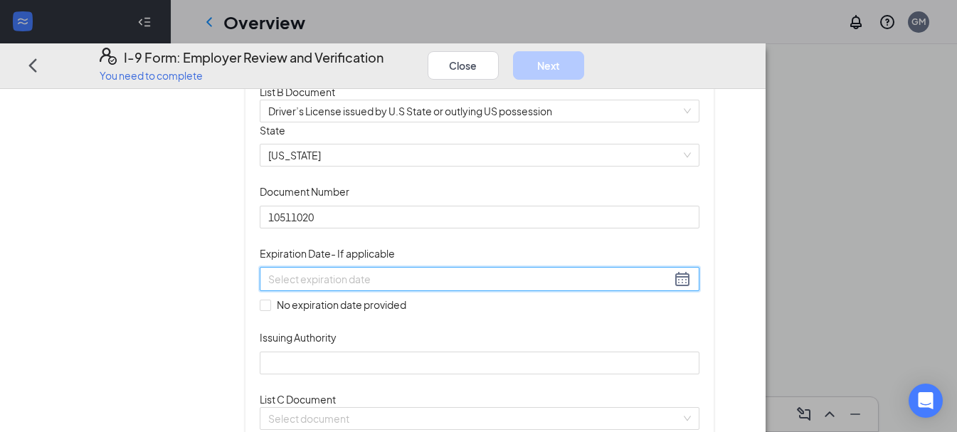
click at [339, 287] on input at bounding box center [469, 279] width 403 height 16
type input "[DATE]"
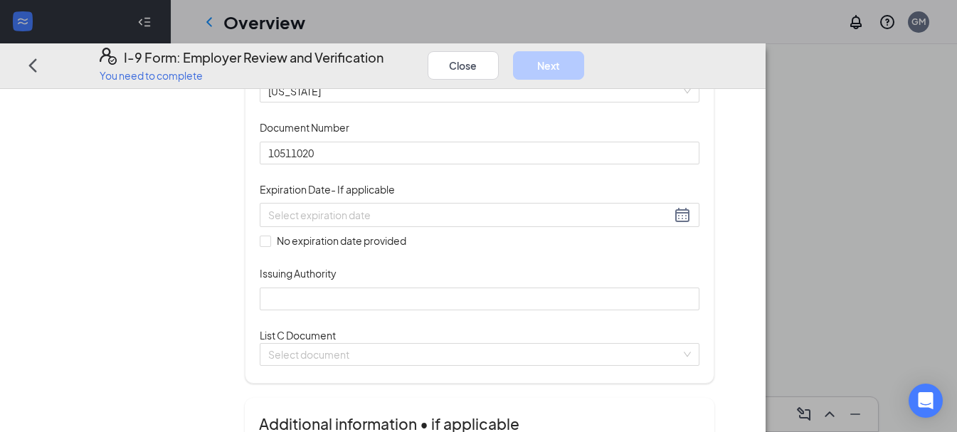
scroll to position [224, 0]
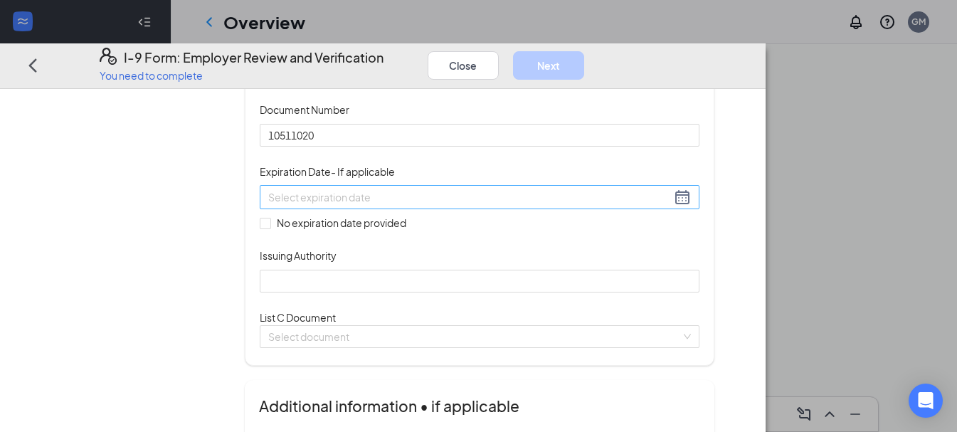
click at [544, 206] on div at bounding box center [479, 197] width 423 height 17
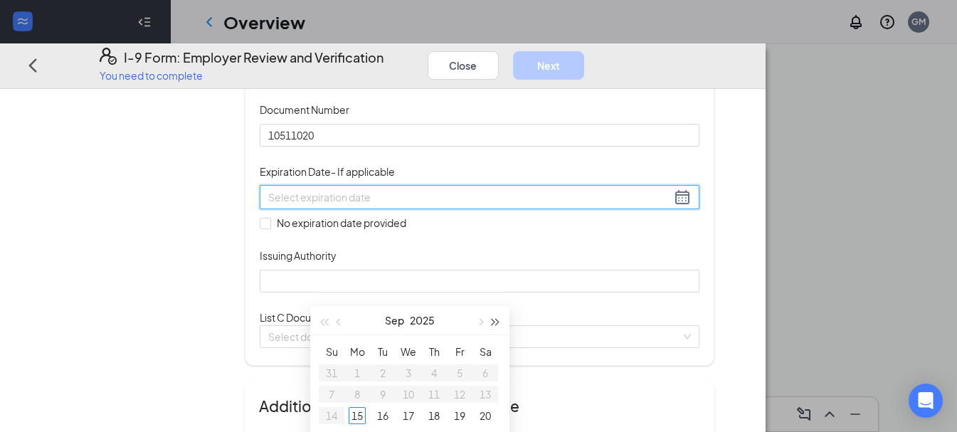
click at [501, 322] on button "button" at bounding box center [496, 320] width 16 height 28
click at [500, 322] on button "button" at bounding box center [496, 320] width 16 height 28
click at [397, 322] on button "Sep" at bounding box center [394, 320] width 19 height 28
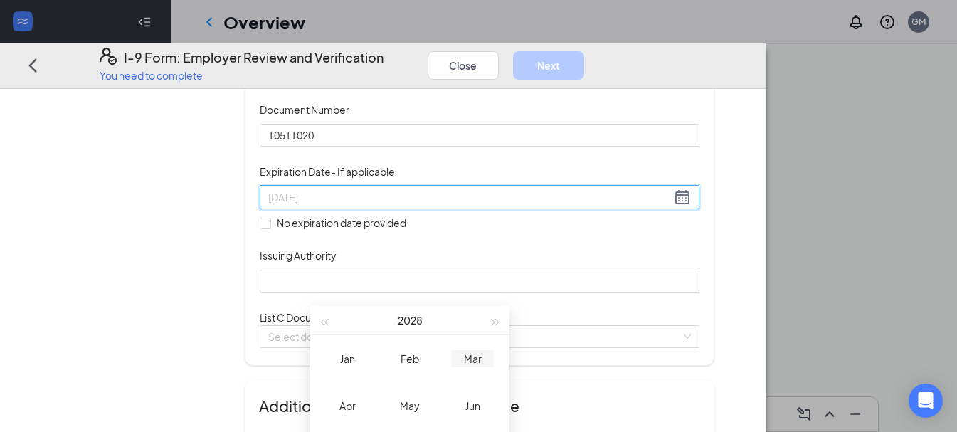
click at [478, 364] on div "Mar" at bounding box center [472, 358] width 43 height 17
type input "[DATE]"
click at [408, 413] on div "15" at bounding box center [408, 415] width 17 height 17
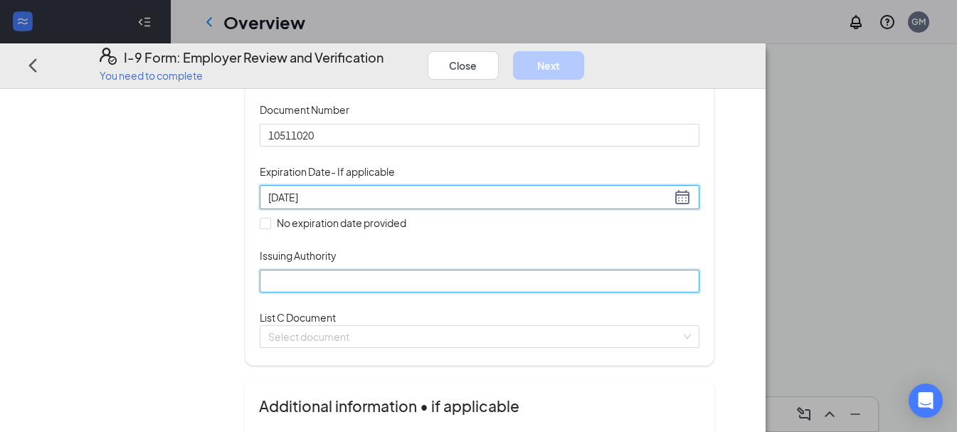
click at [537, 292] on input "Issuing Authority" at bounding box center [480, 280] width 440 height 23
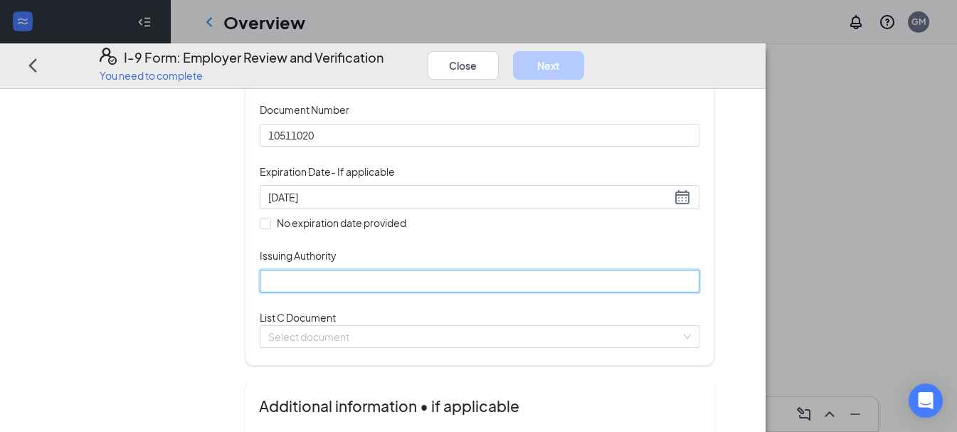
type input "[US_STATE] Driver licence"
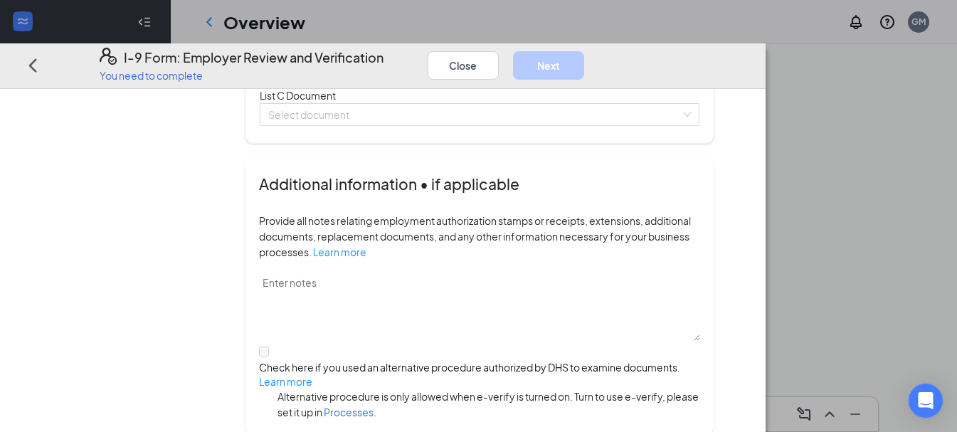
scroll to position [464, 0]
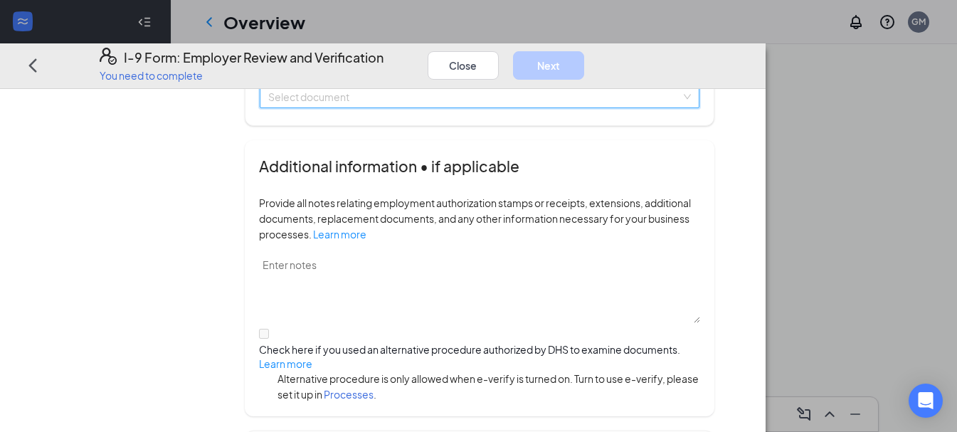
click at [475, 107] on input "search" at bounding box center [474, 95] width 413 height 21
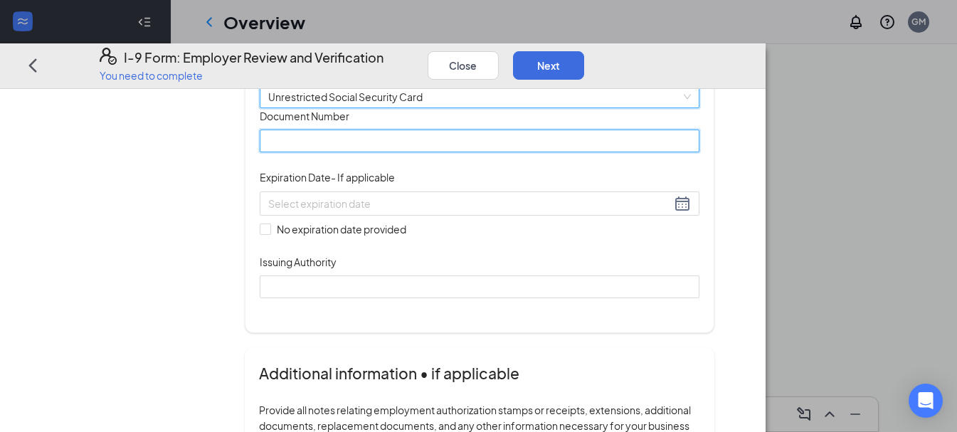
click at [369, 152] on input "Document Number" at bounding box center [480, 141] width 440 height 23
type input "489254369"
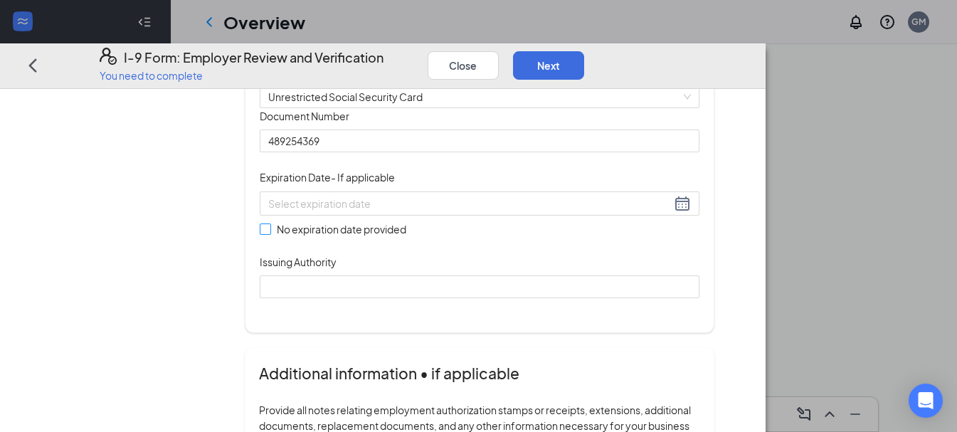
click at [271, 235] on span at bounding box center [265, 228] width 11 height 11
click at [270, 233] on input "No expiration date provided" at bounding box center [265, 228] width 10 height 10
checkbox input "true"
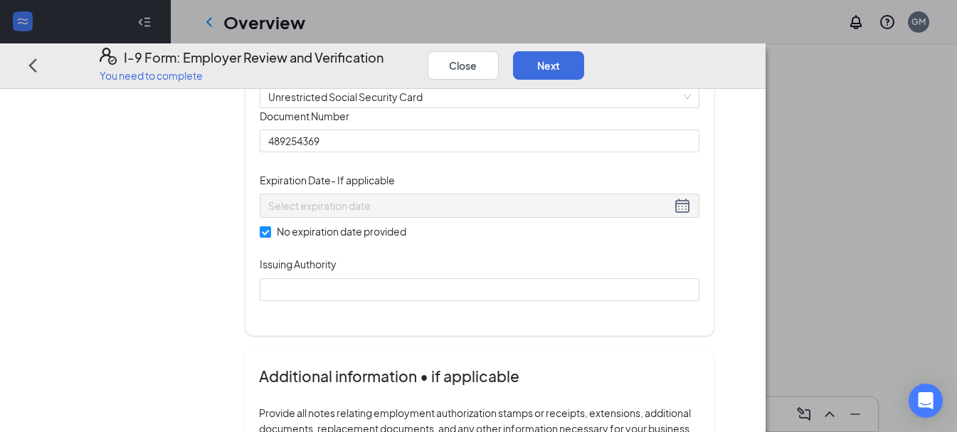
click at [700, 300] on div "Document Title Unrestricted Social Security Card Document Number 489254369 Expi…" at bounding box center [480, 203] width 440 height 193
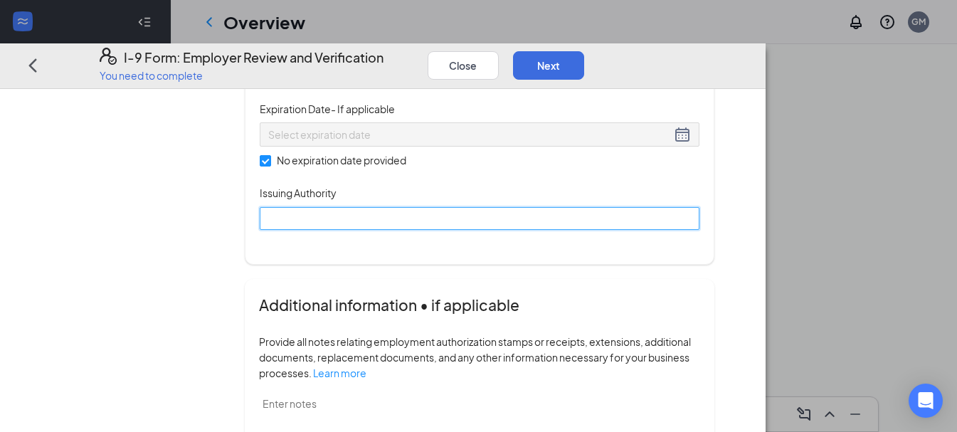
click at [346, 229] on input "Issuing Authority" at bounding box center [480, 217] width 440 height 23
type input "Social Security"
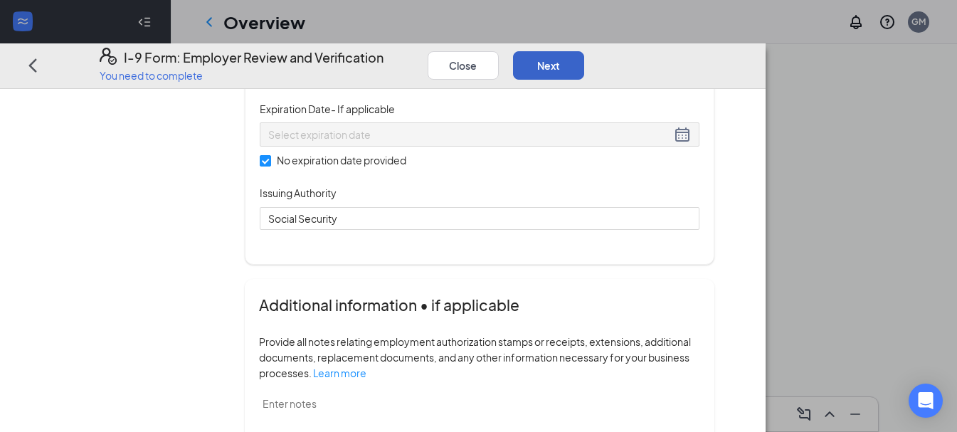
click at [584, 51] on button "Next" at bounding box center [548, 65] width 71 height 28
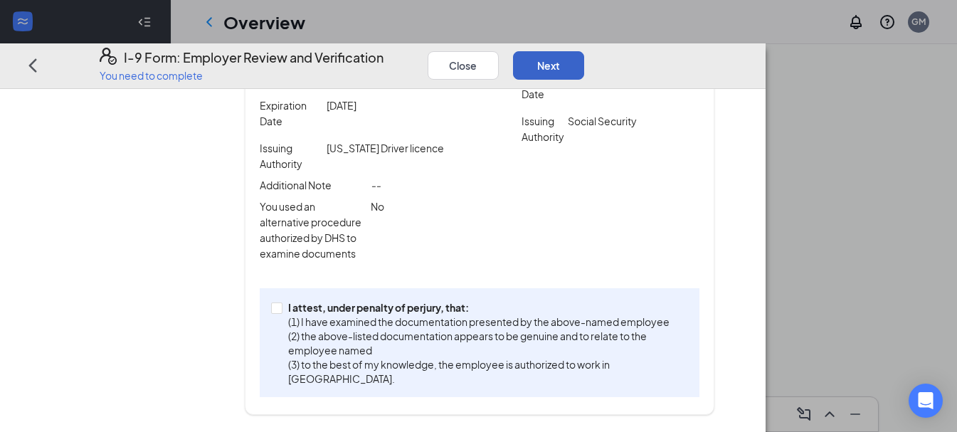
scroll to position [401, 0]
click at [281, 312] on input "I attest, under penalty of [PERSON_NAME], that: (1) I have examined the documen…" at bounding box center [276, 307] width 10 height 10
checkbox input "true"
click at [584, 51] on button "Next" at bounding box center [548, 65] width 71 height 28
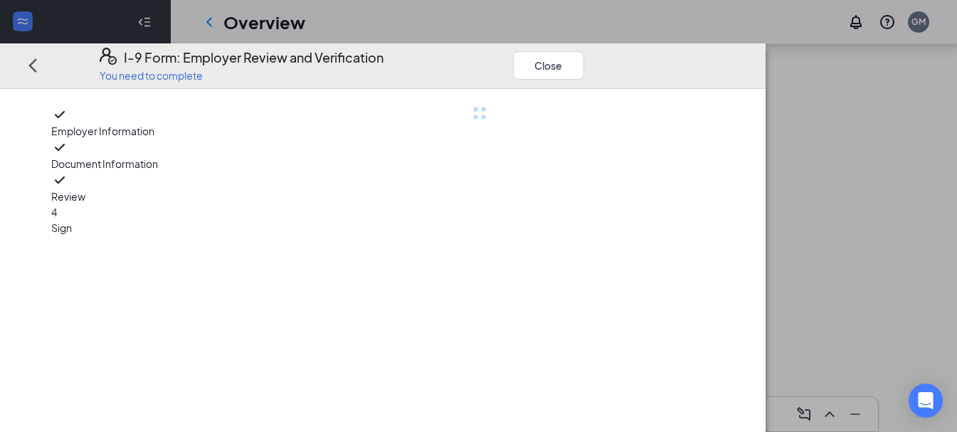
scroll to position [0, 0]
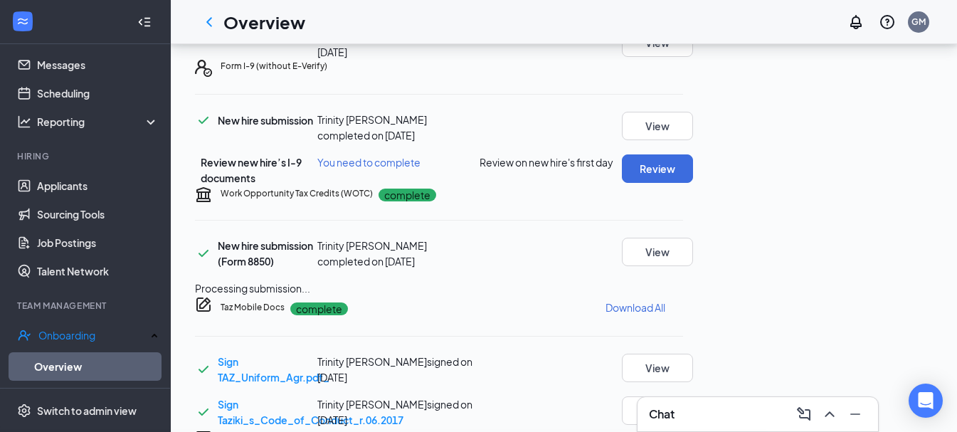
click at [464, 194] on div "I-9 Form: Employer Review and Verification You need to complete Close Employer …" at bounding box center [478, 216] width 957 height 432
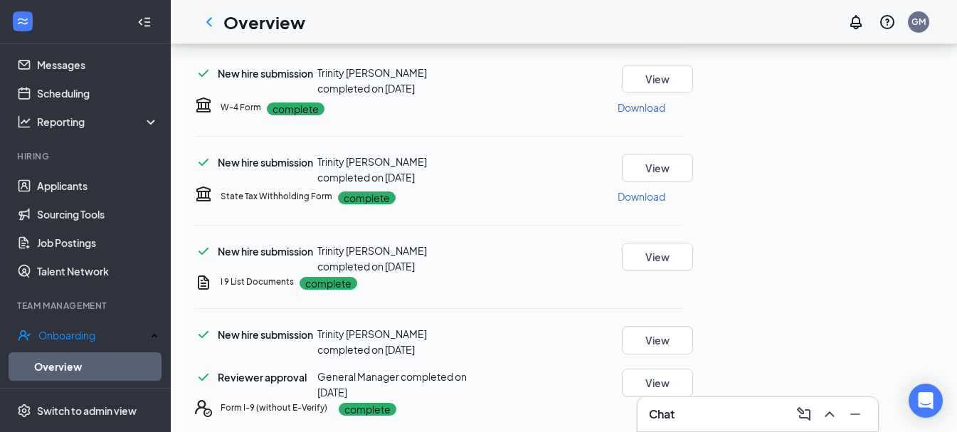
click at [665, 115] on p "Download" at bounding box center [642, 107] width 48 height 14
click at [665, 204] on p "Download" at bounding box center [642, 196] width 48 height 14
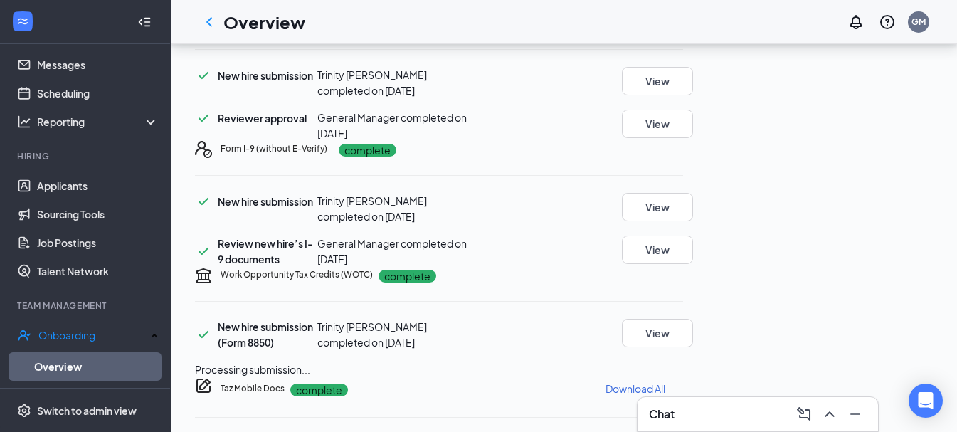
scroll to position [266, 0]
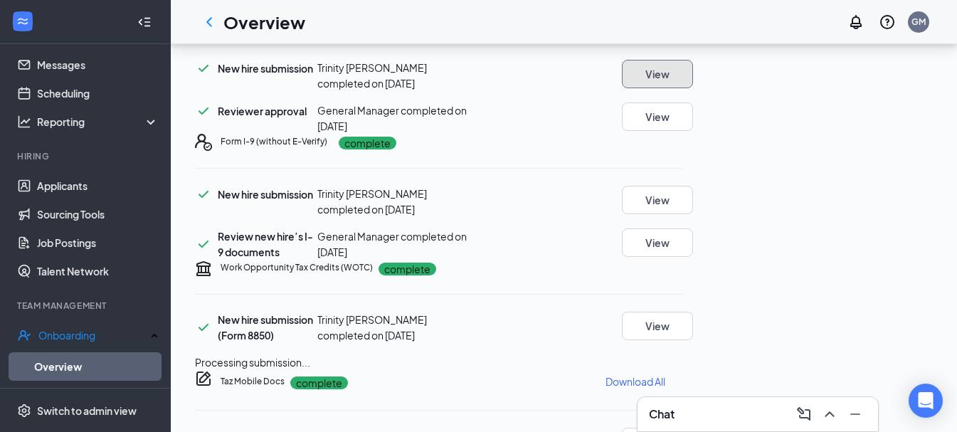
click at [693, 88] on button "View" at bounding box center [657, 74] width 71 height 28
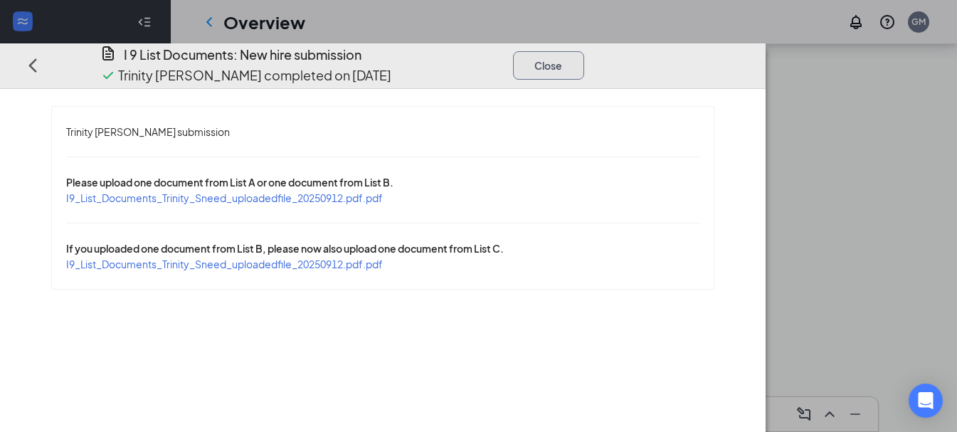
click at [584, 51] on button "Close" at bounding box center [548, 65] width 71 height 28
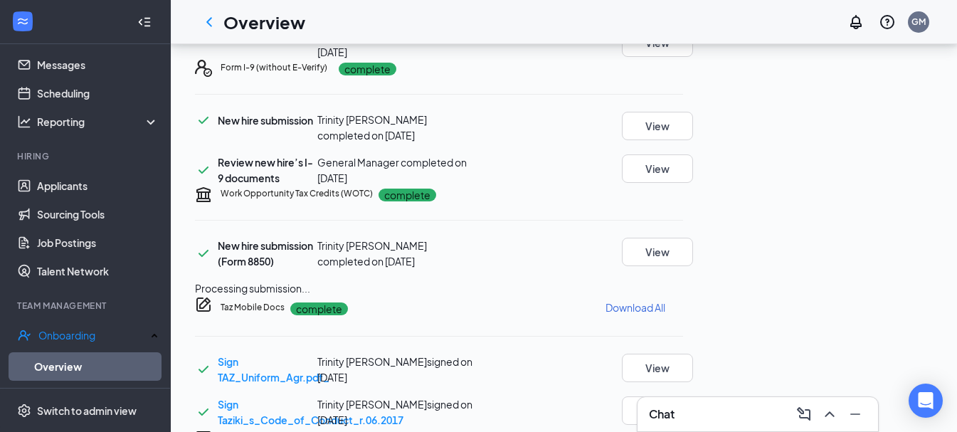
scroll to position [700, 0]
click at [665, 300] on p "Download All" at bounding box center [636, 307] width 60 height 14
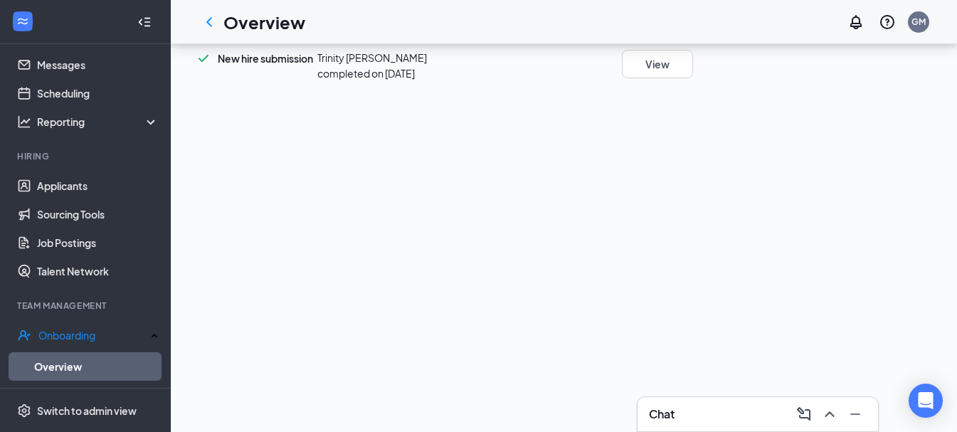
scroll to position [690, 0]
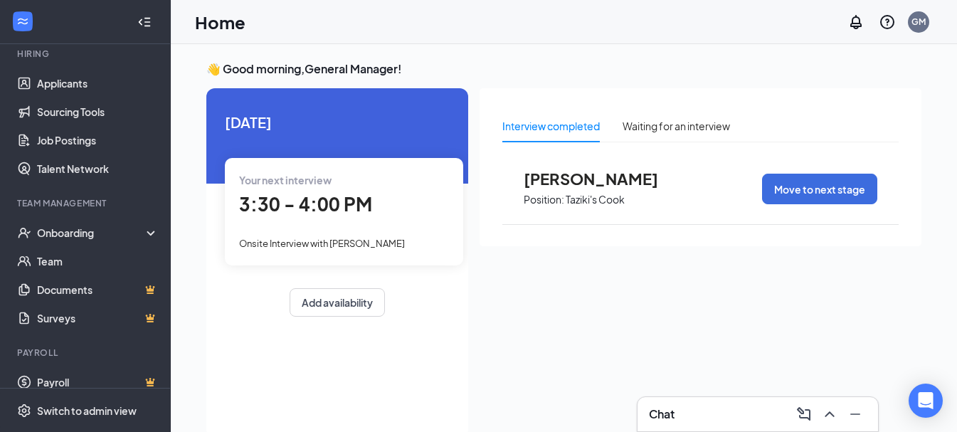
scroll to position [146, 0]
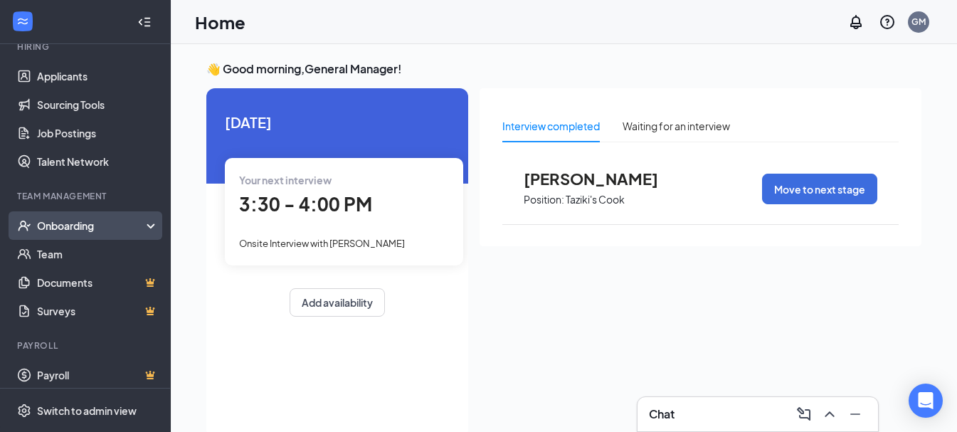
click at [148, 227] on icon at bounding box center [153, 227] width 11 height 0
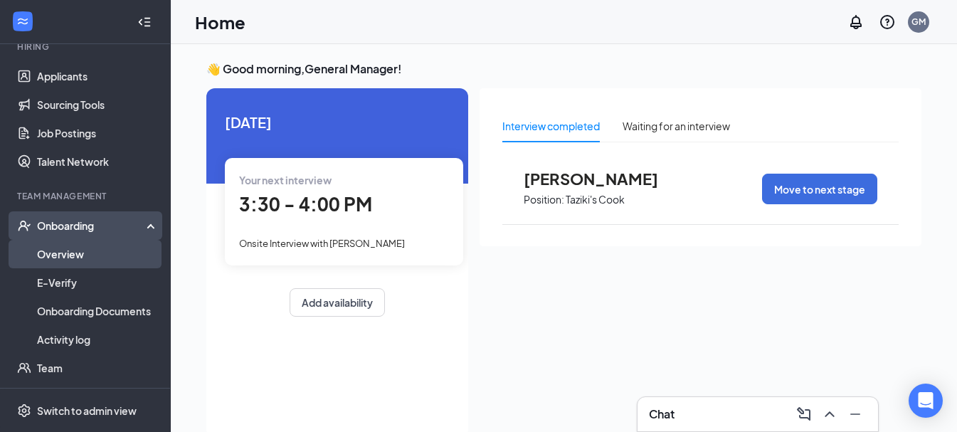
click at [71, 260] on link "Overview" at bounding box center [98, 254] width 122 height 28
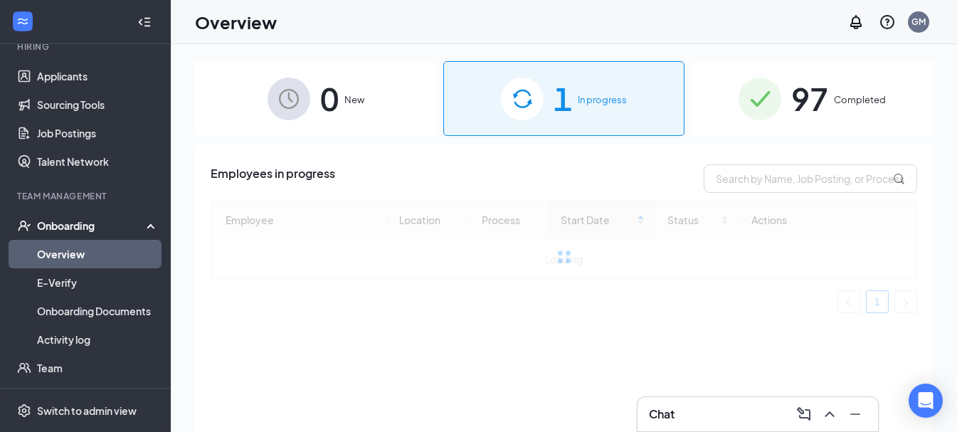
click at [833, 120] on div "97 Completed" at bounding box center [812, 98] width 241 height 75
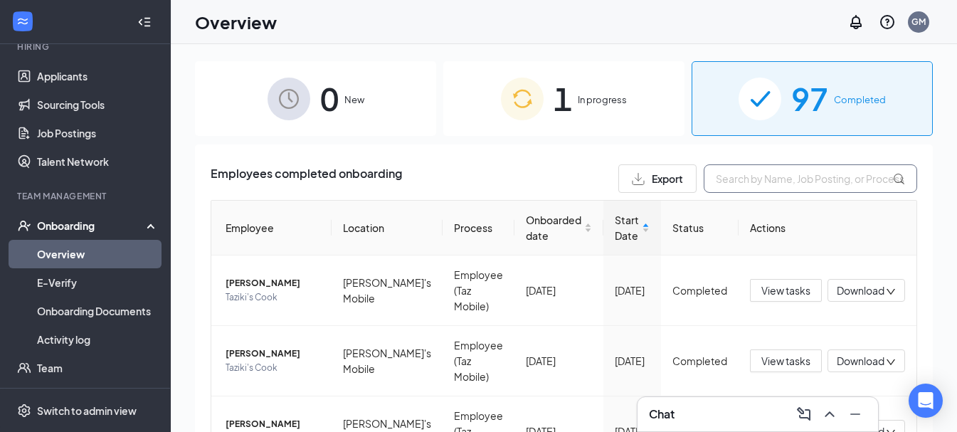
click at [752, 172] on input "text" at bounding box center [811, 178] width 214 height 28
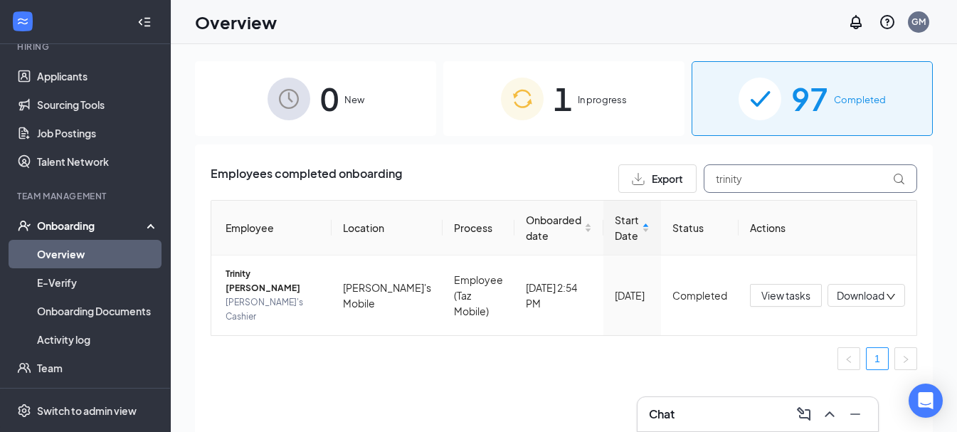
type input "trinity"
click at [256, 299] on span "[PERSON_NAME]'s Cashier" at bounding box center [273, 309] width 95 height 28
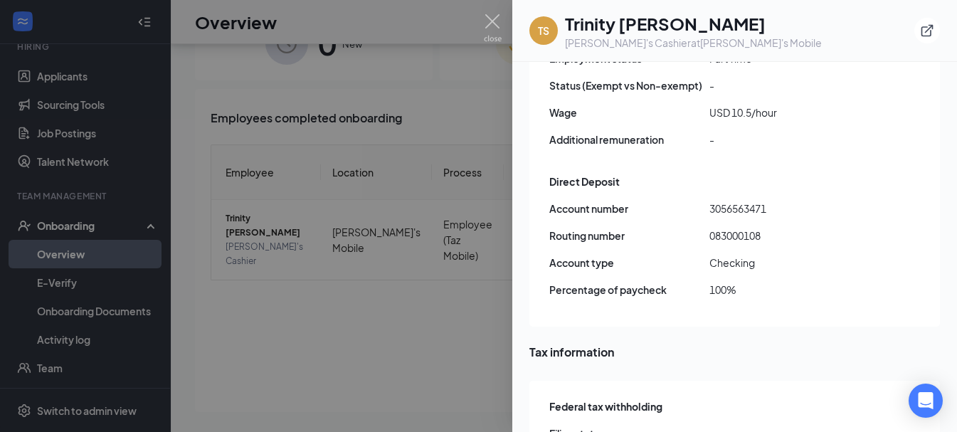
scroll to position [1058, 0]
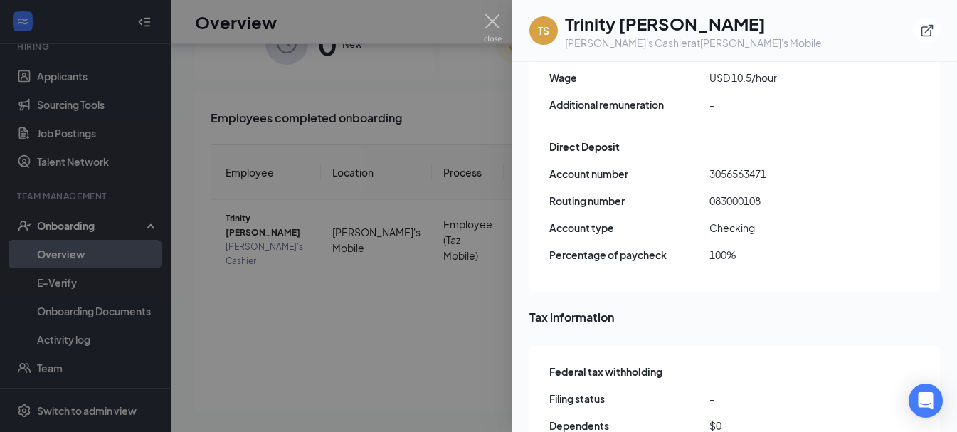
click at [459, 94] on div at bounding box center [478, 216] width 957 height 432
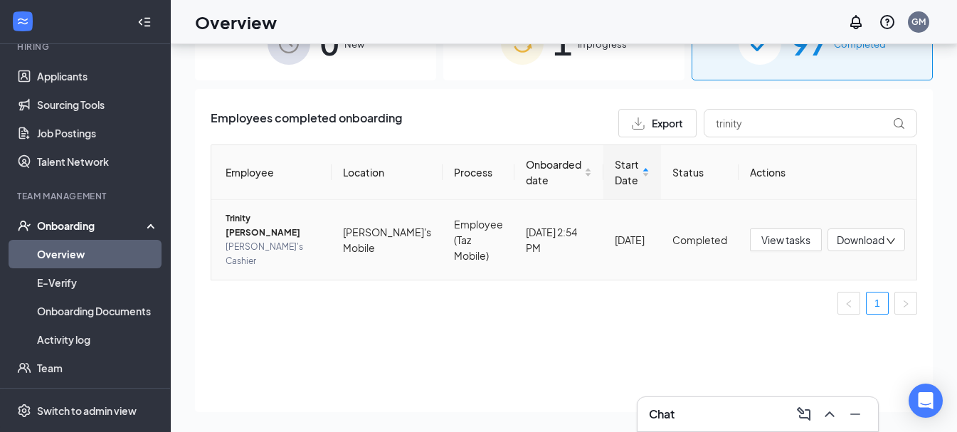
click at [865, 234] on span "Download" at bounding box center [861, 240] width 48 height 15
click at [796, 300] on div "Download files" at bounding box center [819, 301] width 154 height 17
click at [854, 234] on span "Download" at bounding box center [861, 240] width 48 height 15
